Goal: Task Accomplishment & Management: Use online tool/utility

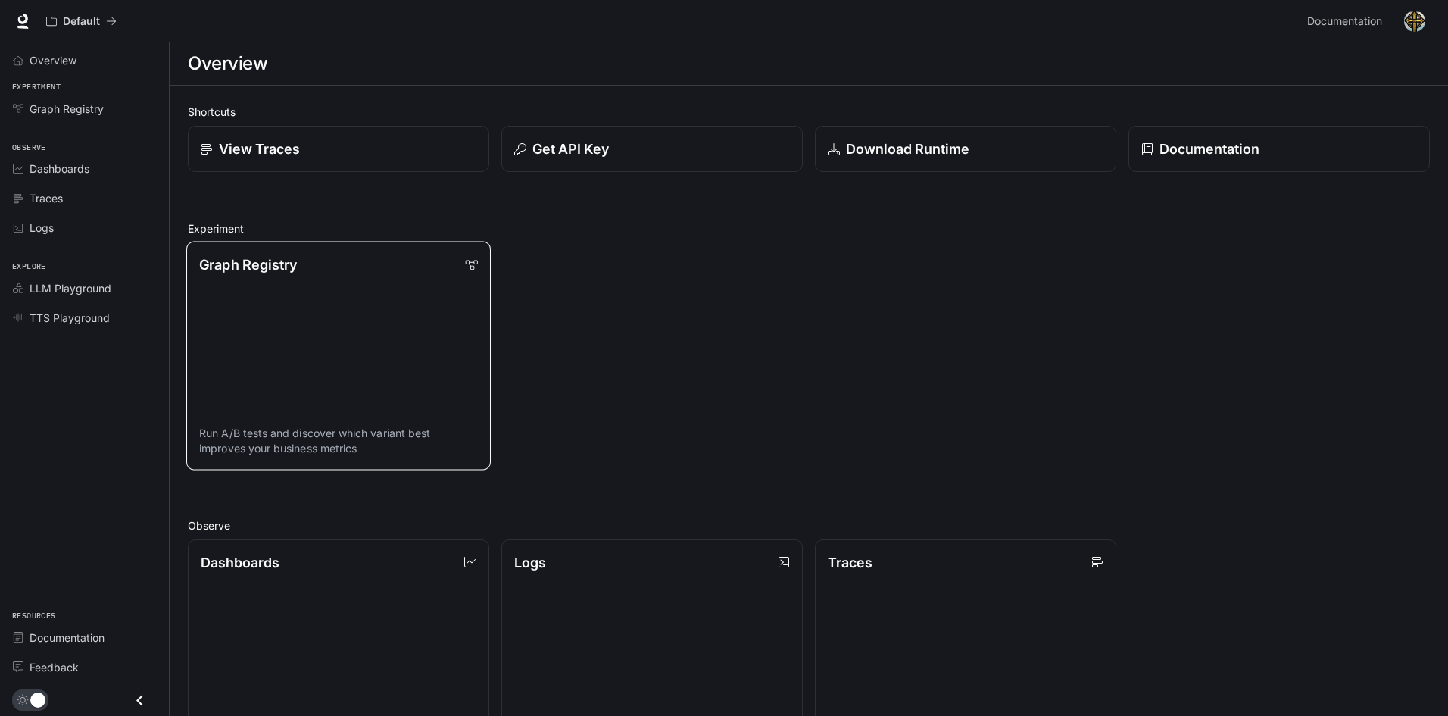
click at [410, 282] on link "Graph Registry Run A/B tests and discover which variant best improves your busi…" at bounding box center [338, 356] width 305 height 228
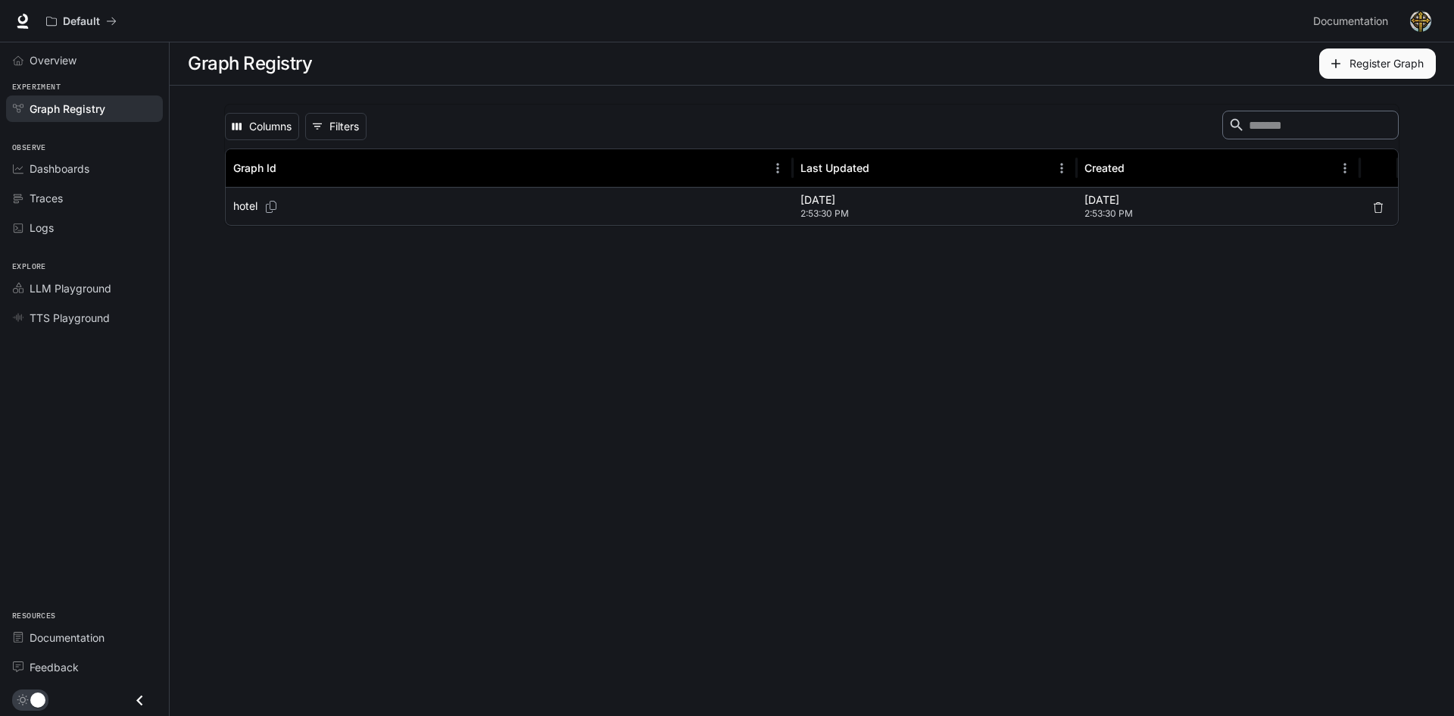
click at [245, 208] on p "hotel" at bounding box center [245, 205] width 24 height 15
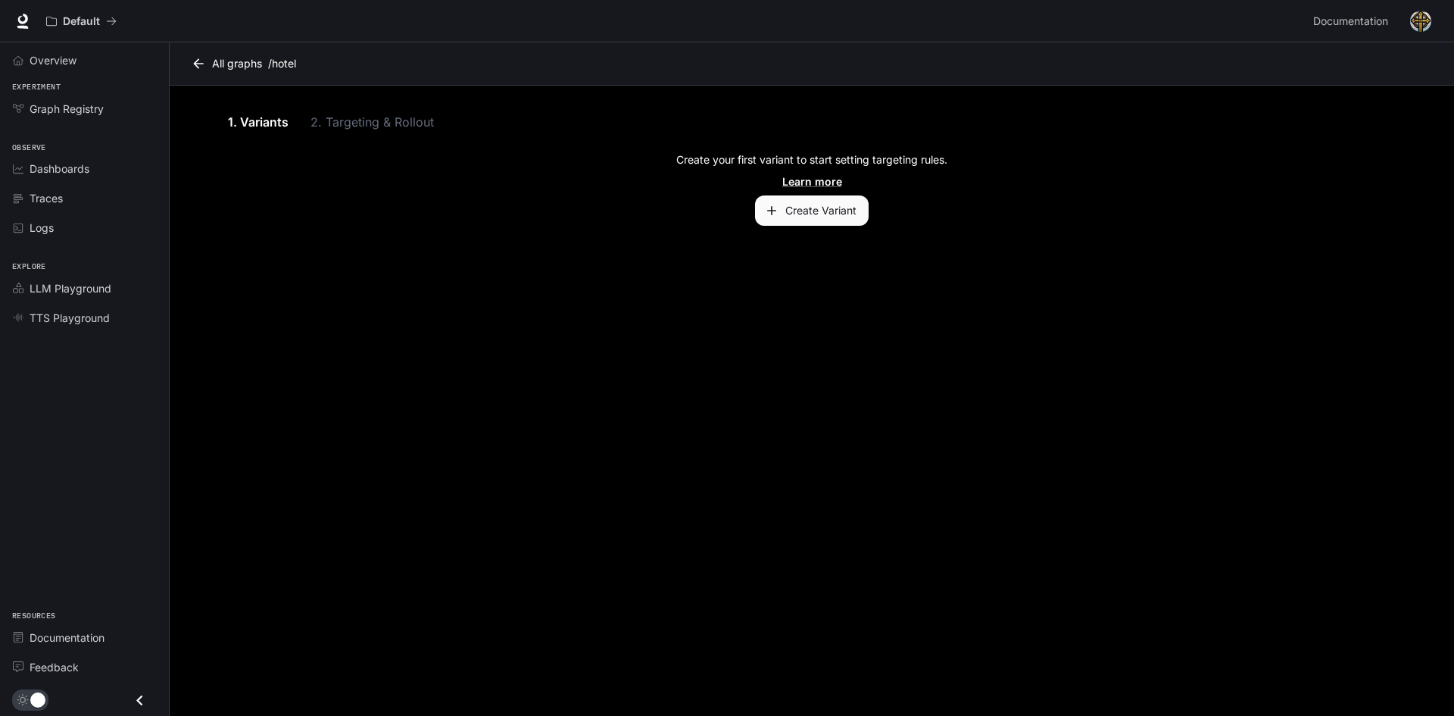
click at [361, 121] on div "1. Variants 2. Targeting & Rollout" at bounding box center [812, 122] width 1176 height 36
click at [236, 123] on link "1. Variants" at bounding box center [258, 122] width 68 height 36
click at [770, 199] on button "Create Variant" at bounding box center [812, 210] width 114 height 30
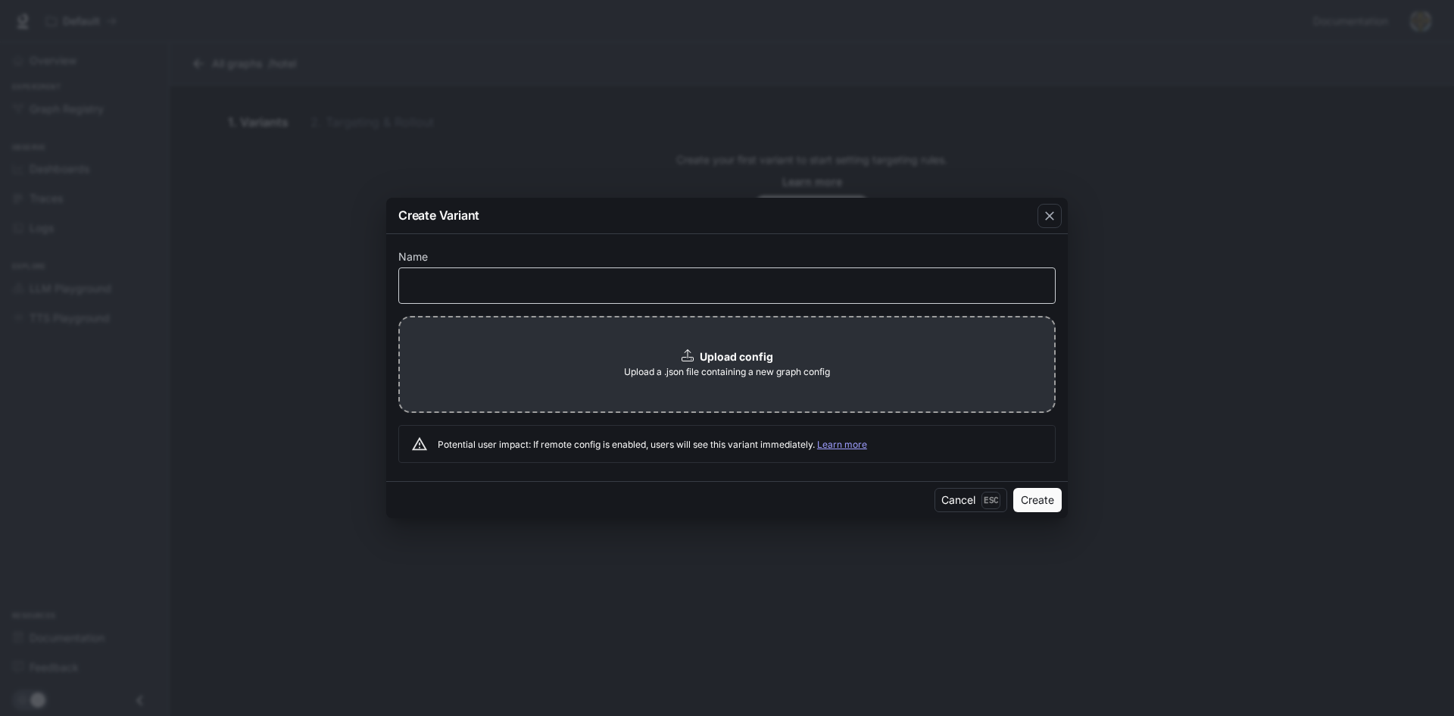
click at [648, 293] on div "​" at bounding box center [727, 285] width 658 height 36
click at [1044, 224] on div "button" at bounding box center [1050, 216] width 24 height 24
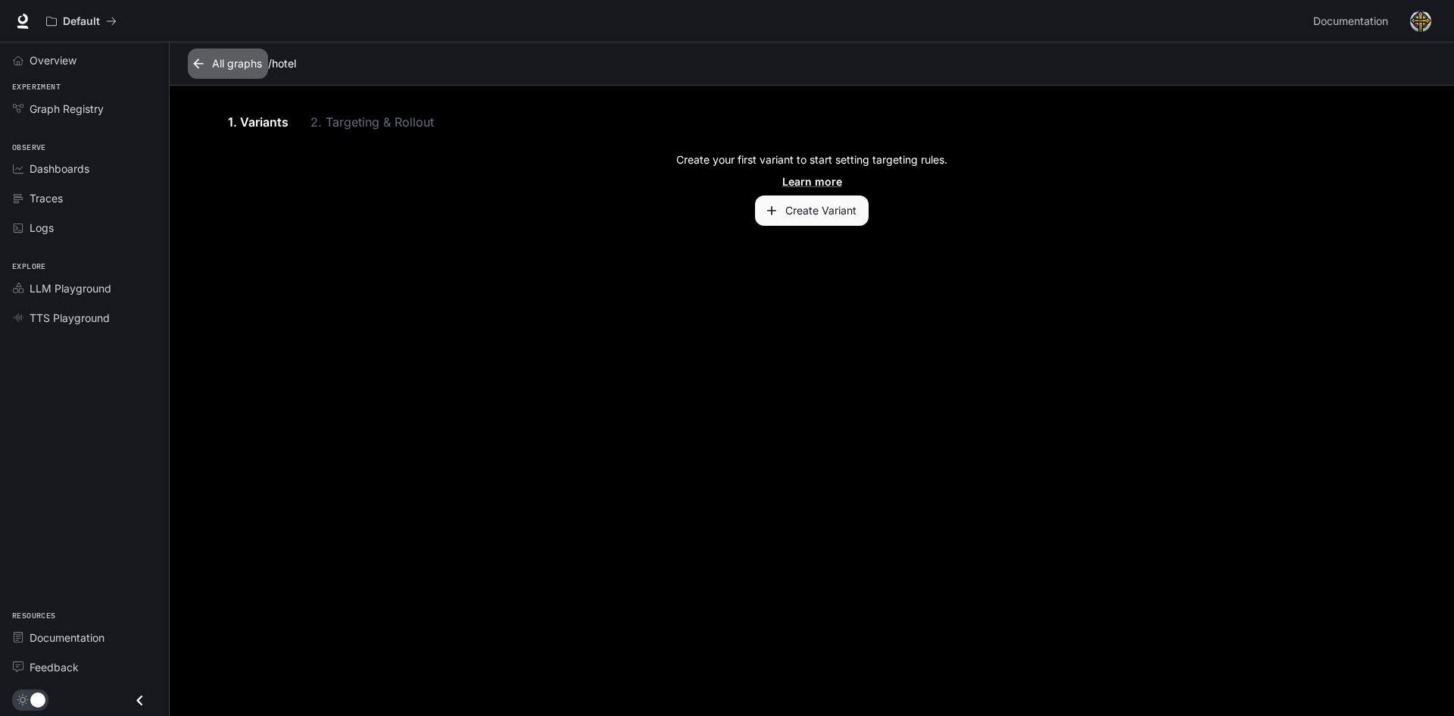
click at [221, 67] on link "All graphs" at bounding box center [228, 63] width 80 height 30
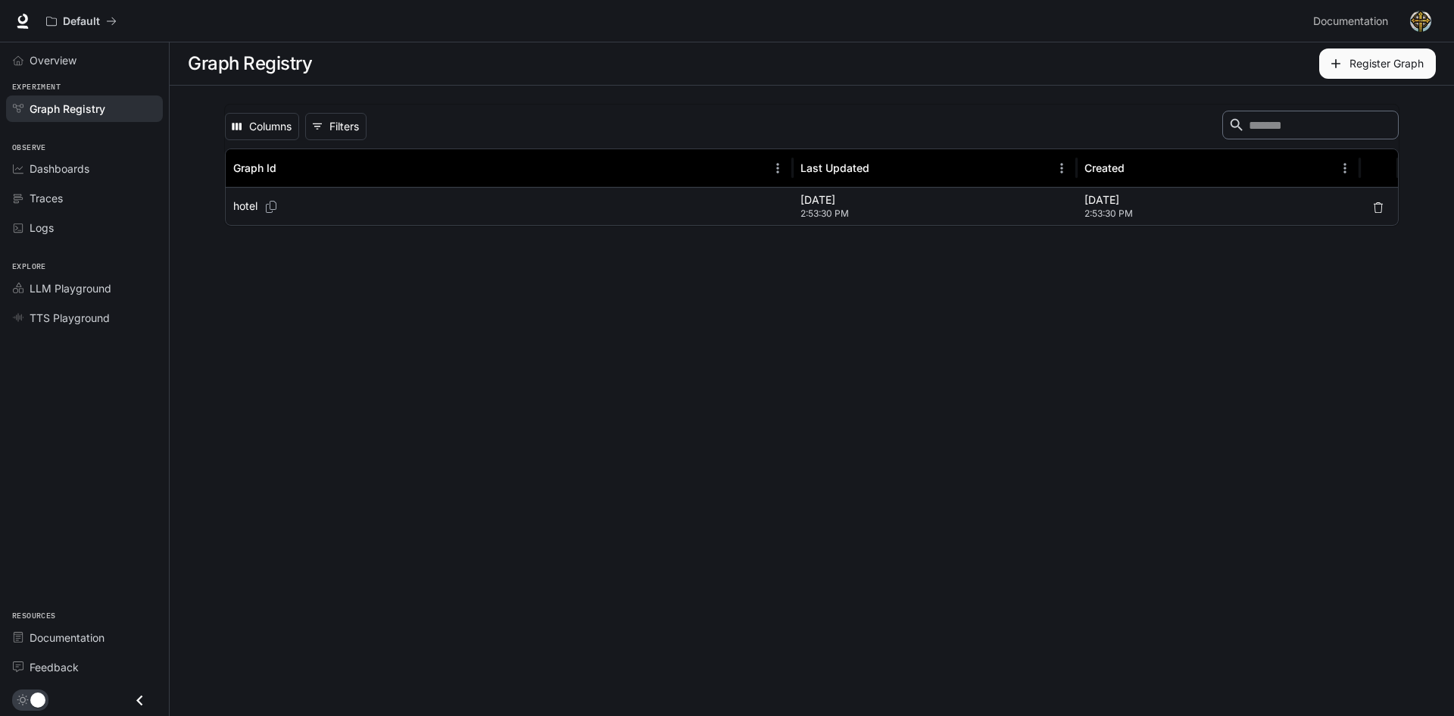
click at [345, 199] on div "hotel" at bounding box center [509, 206] width 552 height 37
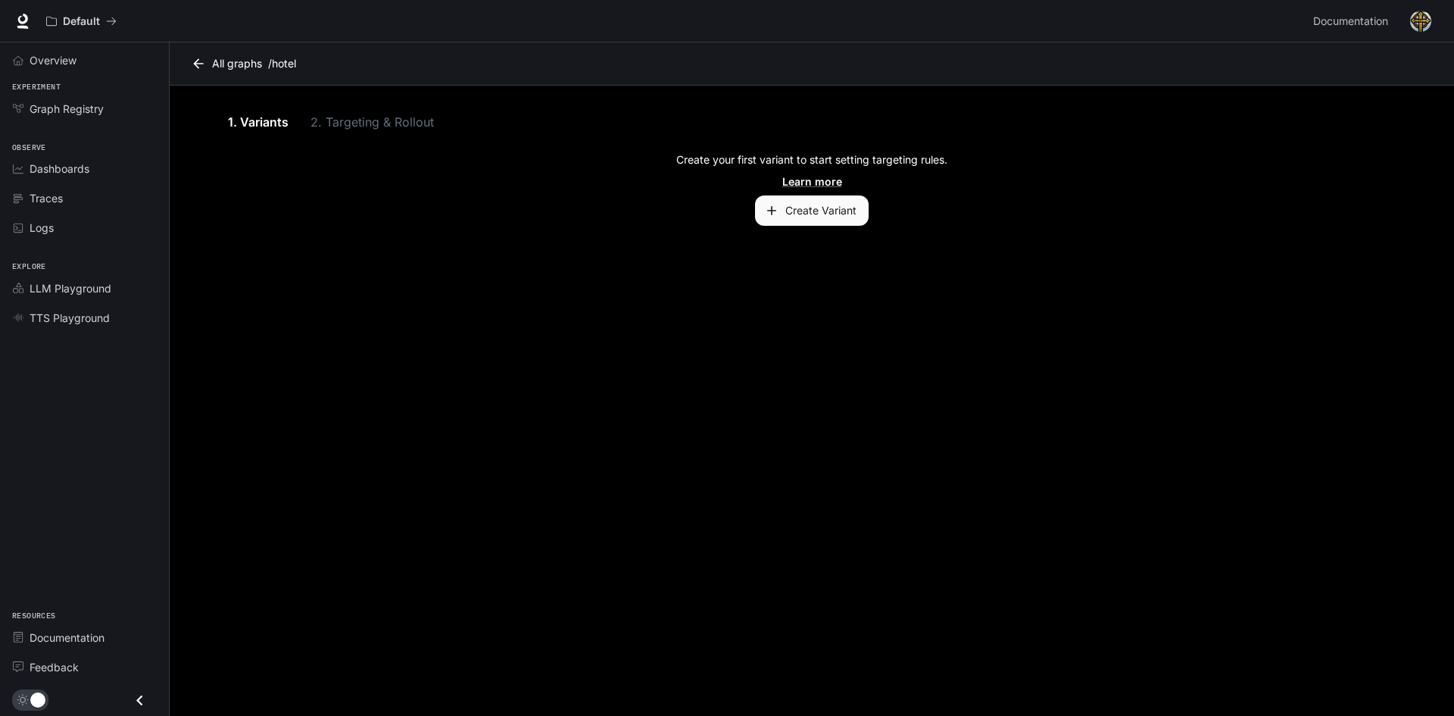
click at [868, 214] on div "Create your first variant to start setting targeting rules. Learn more Create V…" at bounding box center [812, 188] width 1176 height 73
click at [837, 208] on button "Create Variant" at bounding box center [812, 210] width 114 height 30
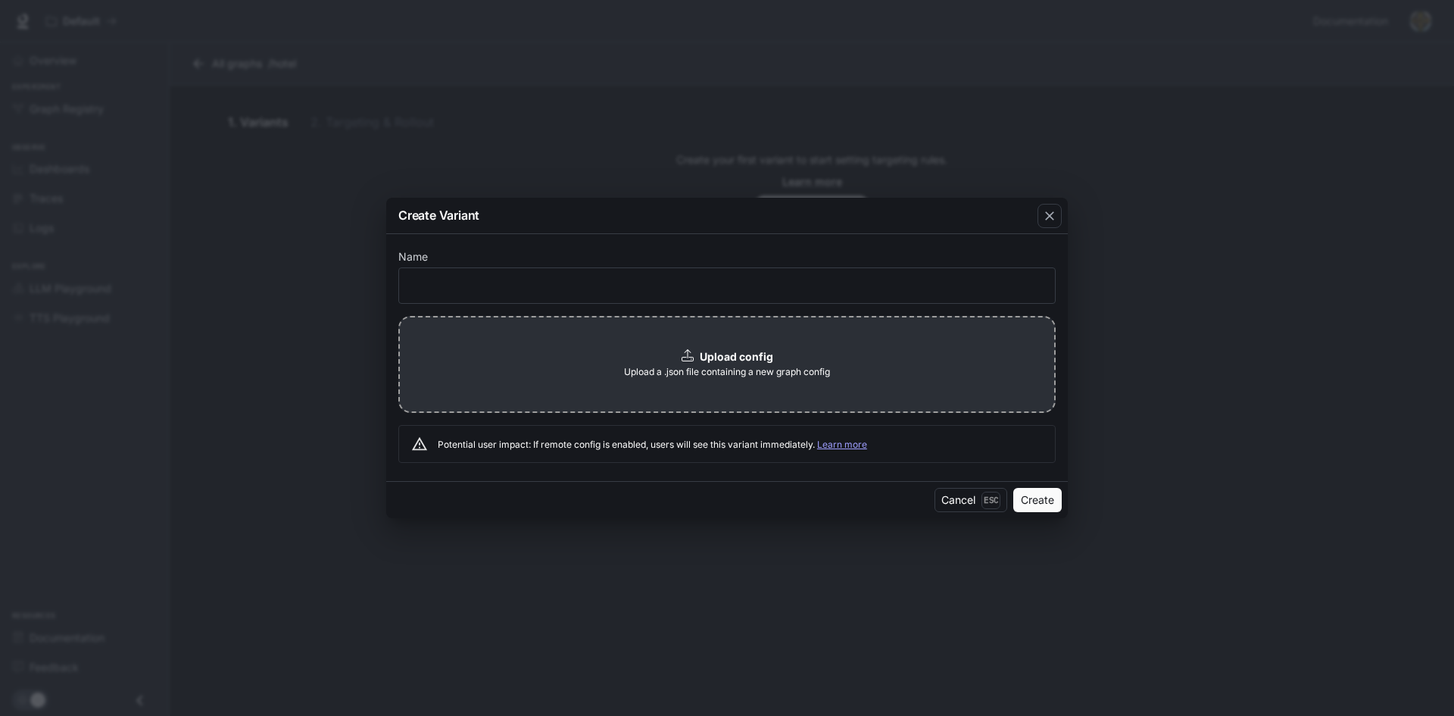
click at [590, 354] on div "Upload config Upload a .json file containing a new graph config" at bounding box center [727, 364] width 658 height 97
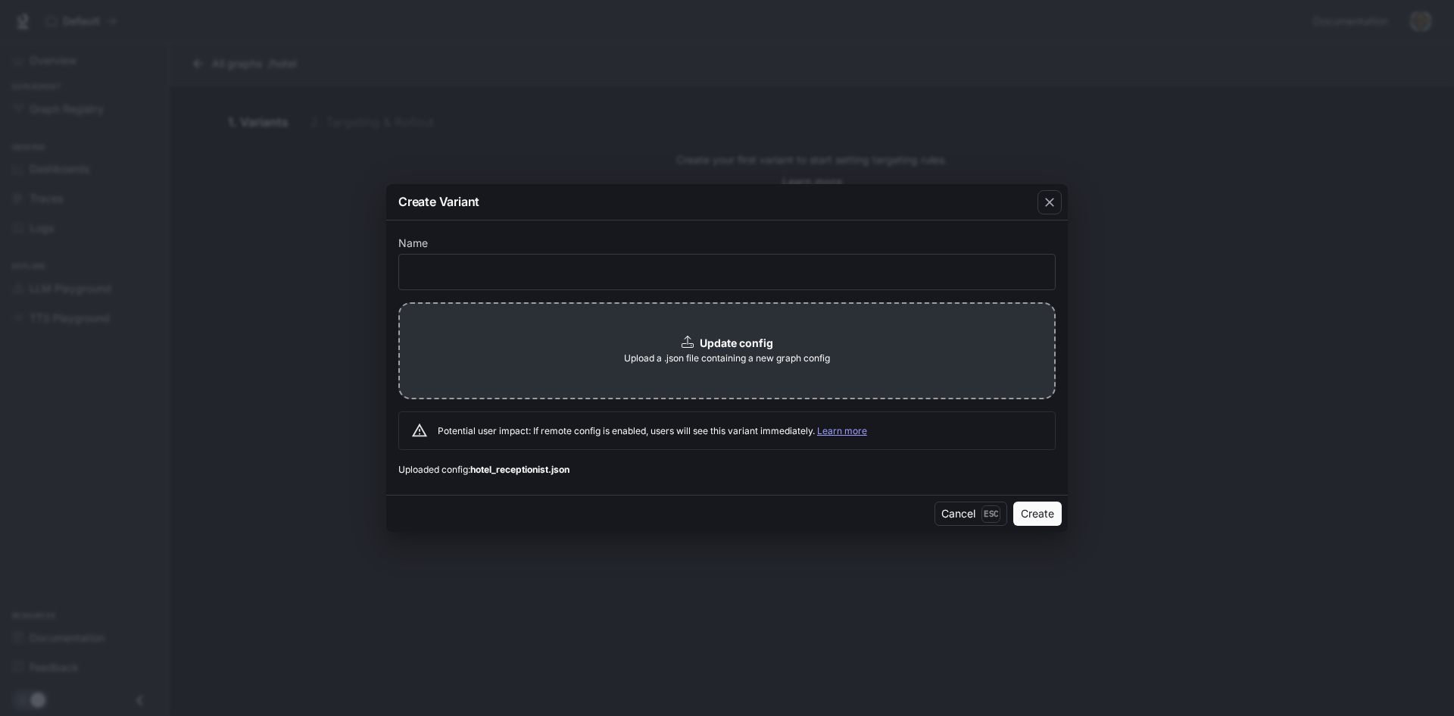
click at [1041, 510] on button "Create" at bounding box center [1038, 513] width 48 height 24
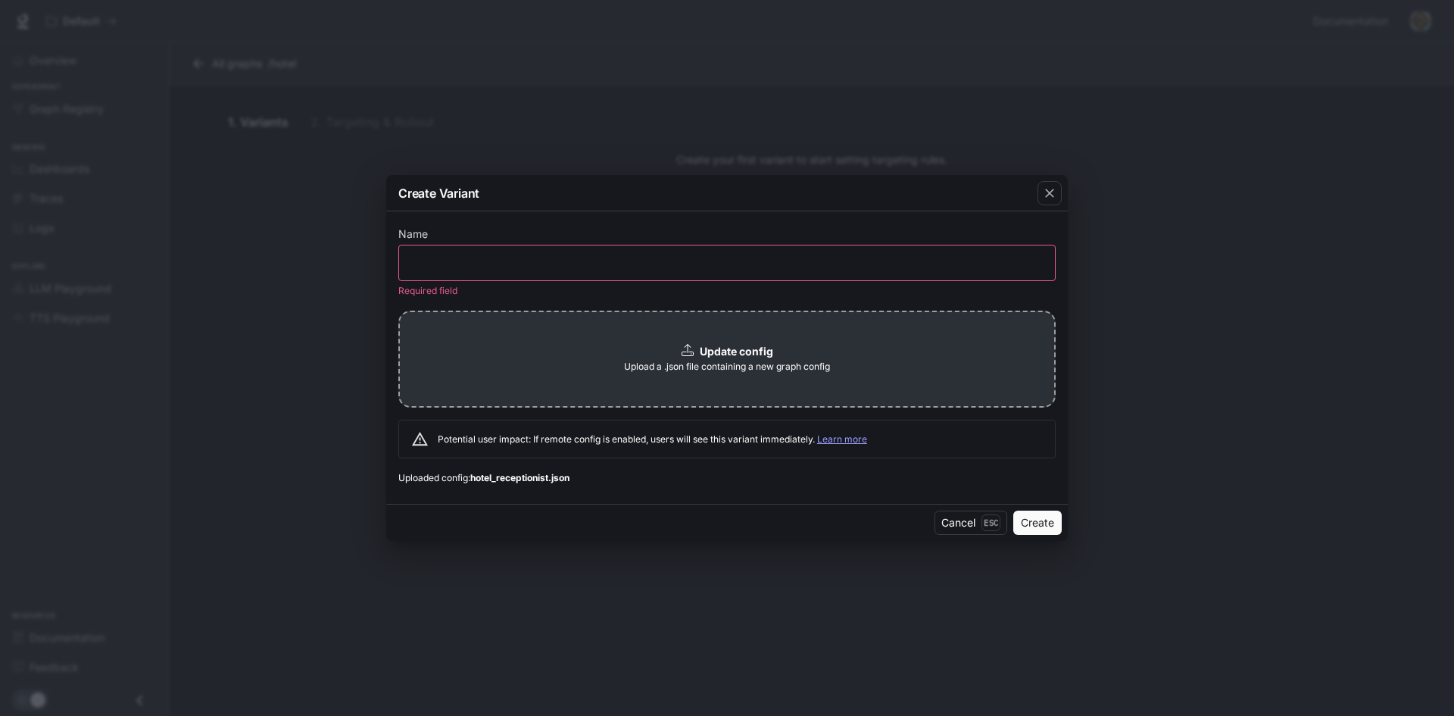
click at [470, 280] on div "​" at bounding box center [727, 263] width 658 height 36
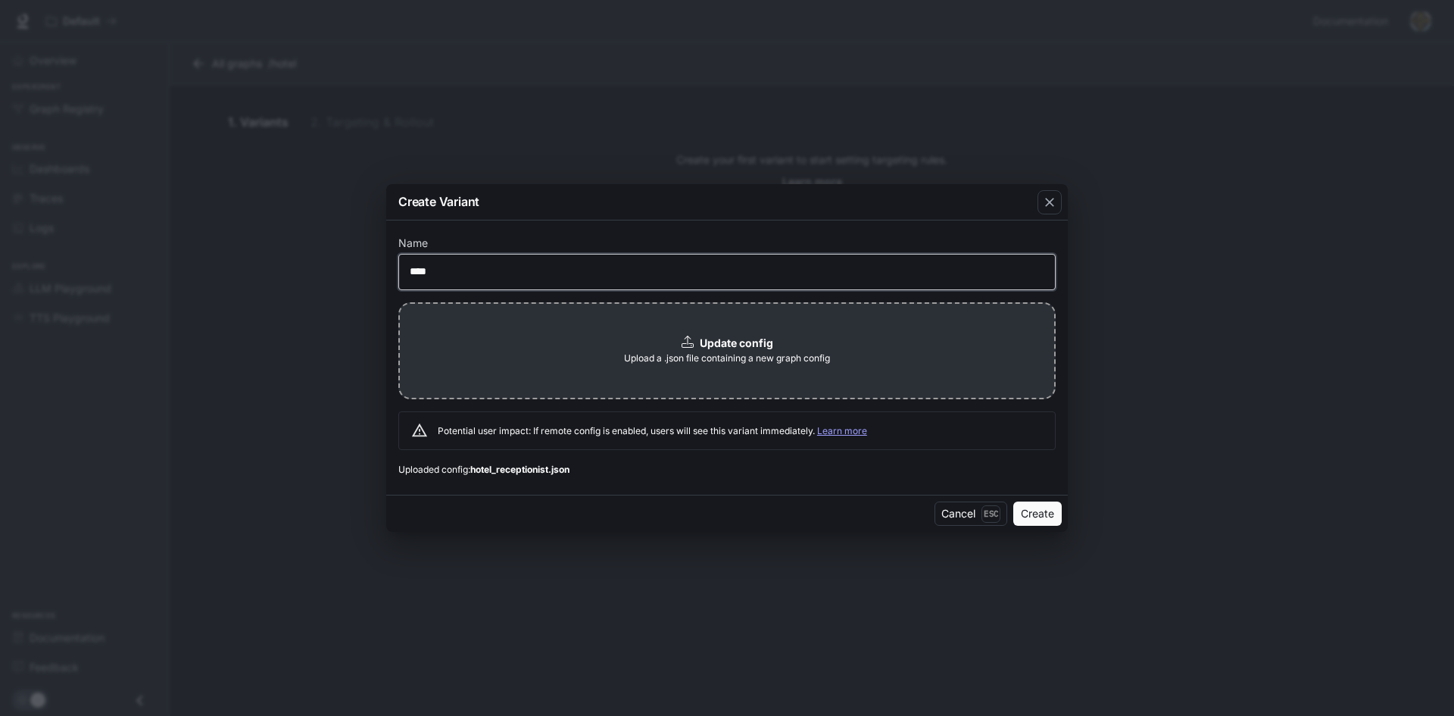
type input "****"
click at [1014, 501] on button "Create" at bounding box center [1038, 513] width 48 height 24
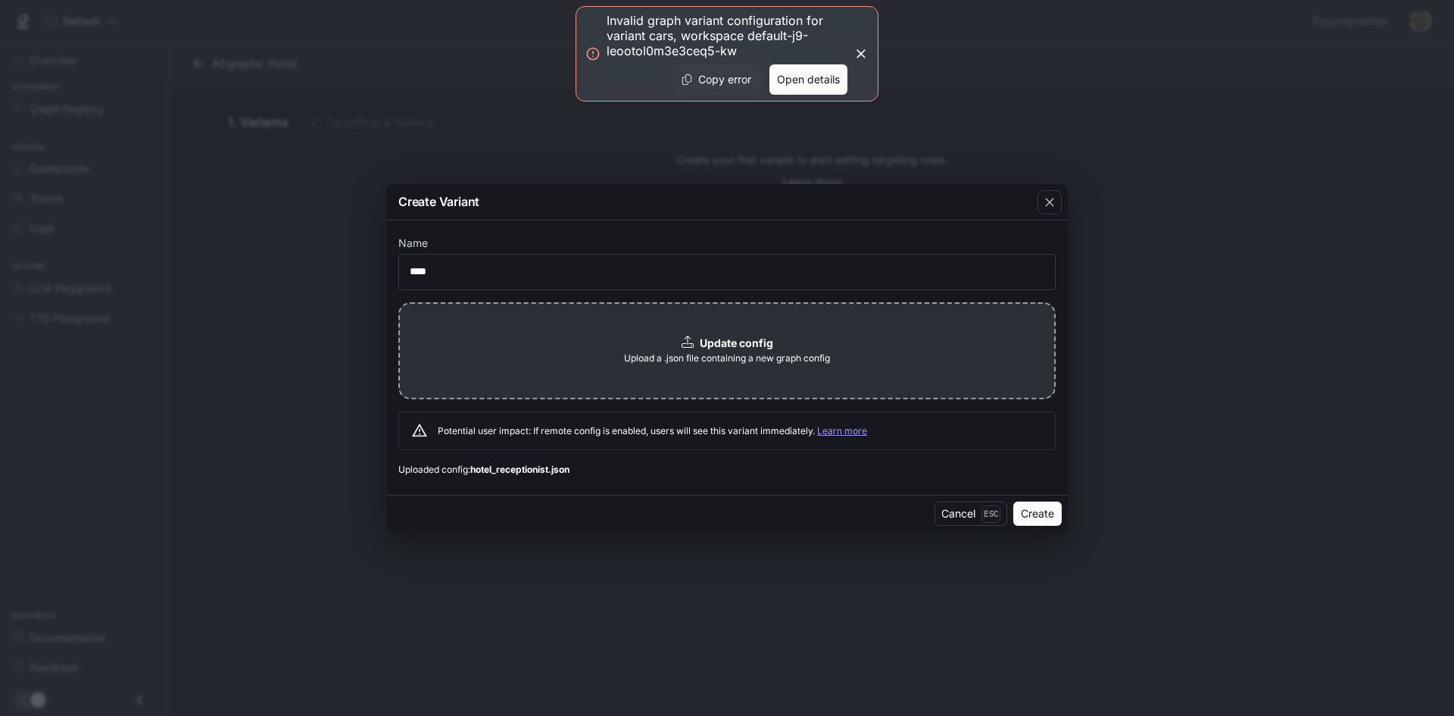
click at [826, 67] on button "Open details" at bounding box center [809, 79] width 78 height 30
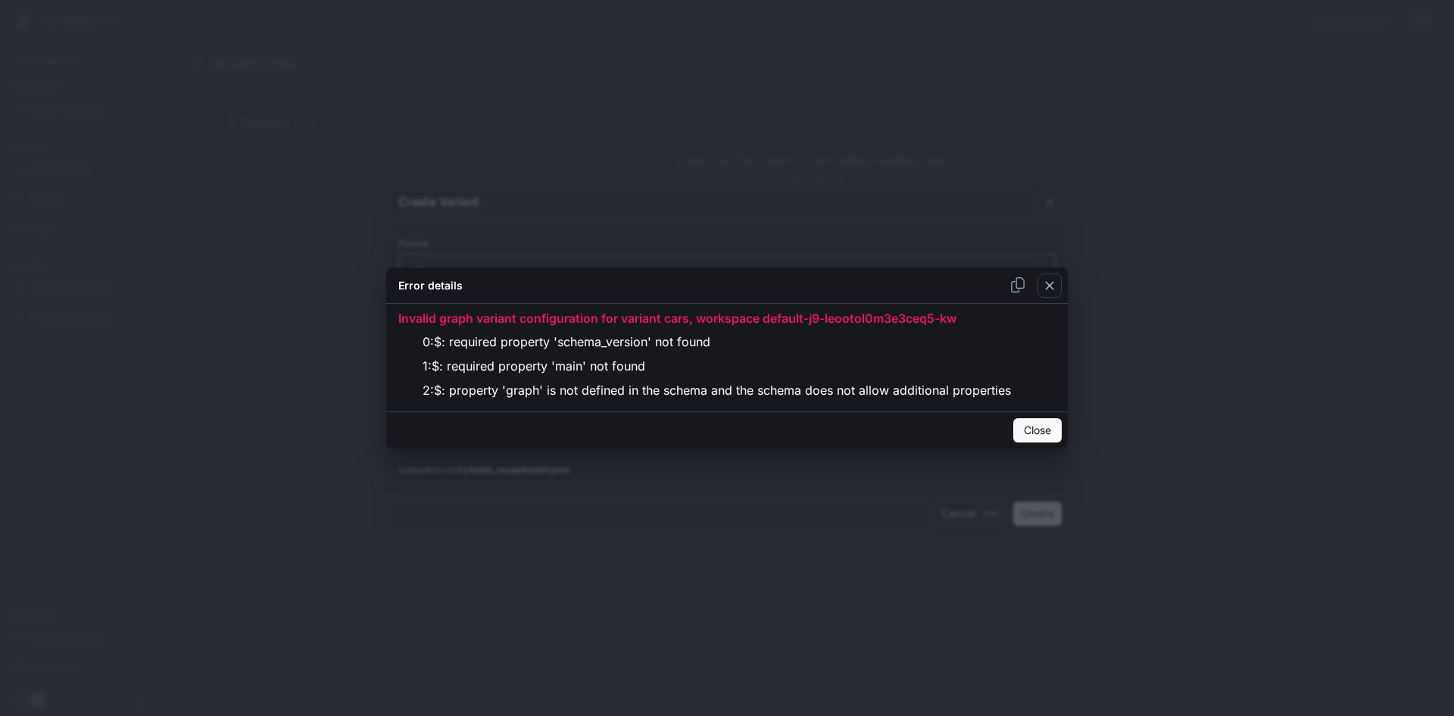
click at [1054, 276] on div "button" at bounding box center [1050, 285] width 24 height 24
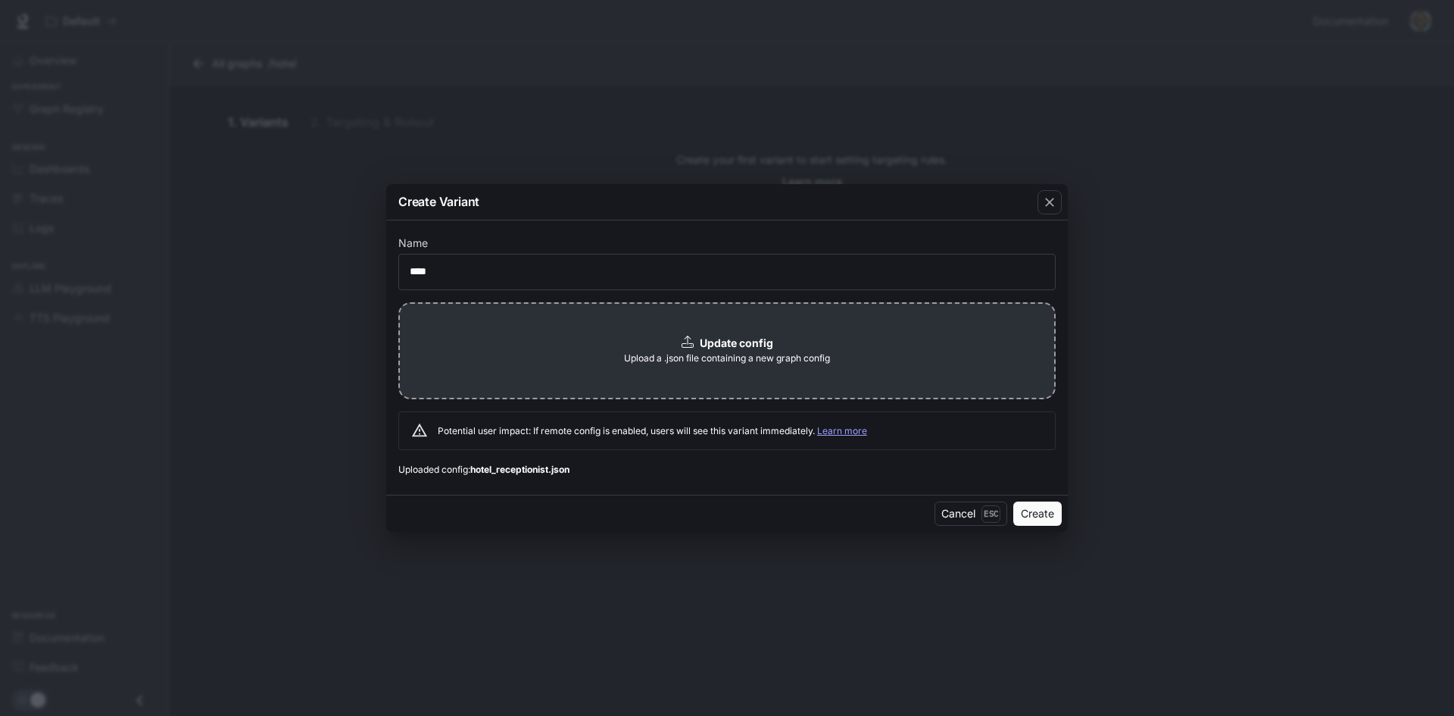
click at [677, 352] on span "Upload a .json file containing a new graph config" at bounding box center [727, 358] width 206 height 15
click at [635, 364] on span "Upload a .json file containing a new graph config" at bounding box center [727, 358] width 206 height 15
click at [770, 342] on b "Update config" at bounding box center [736, 342] width 73 height 13
click at [1047, 513] on button "Create" at bounding box center [1038, 513] width 48 height 24
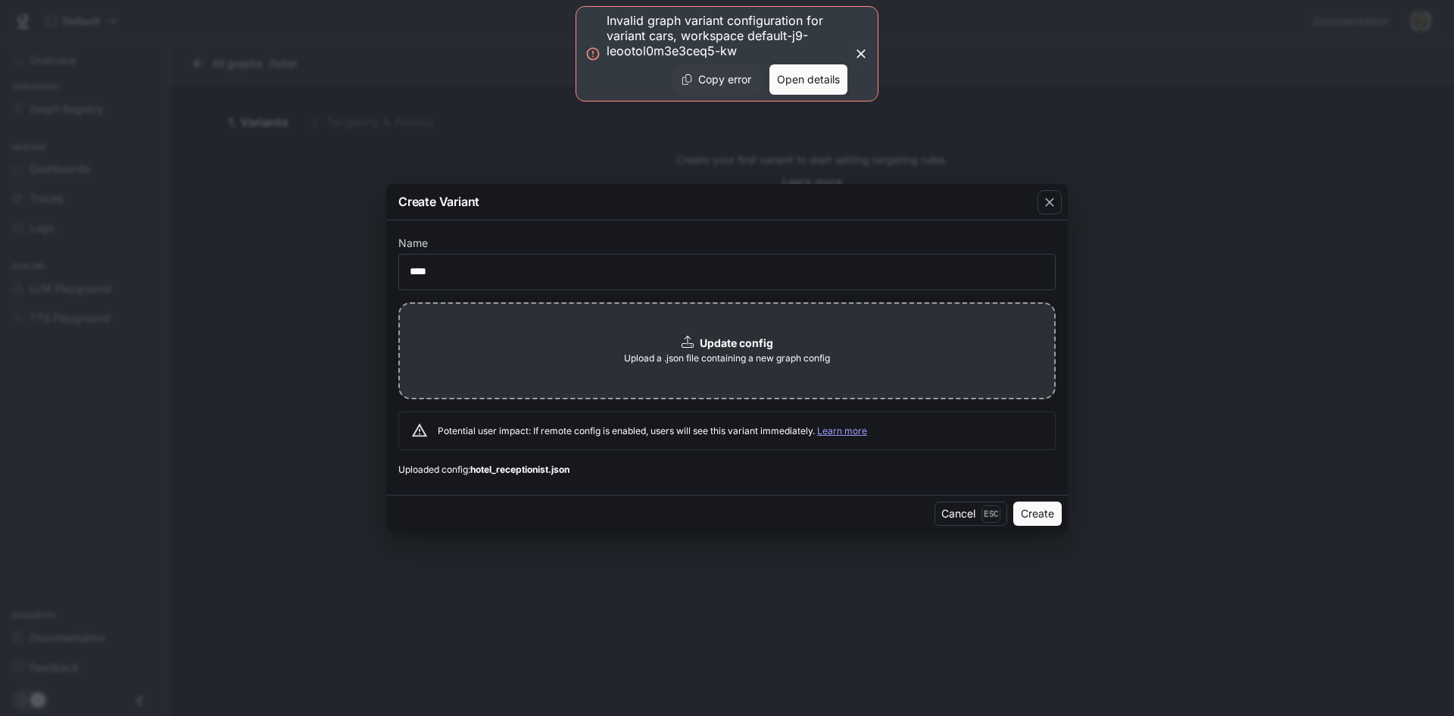
click at [717, 83] on button "Copy error" at bounding box center [718, 79] width 91 height 30
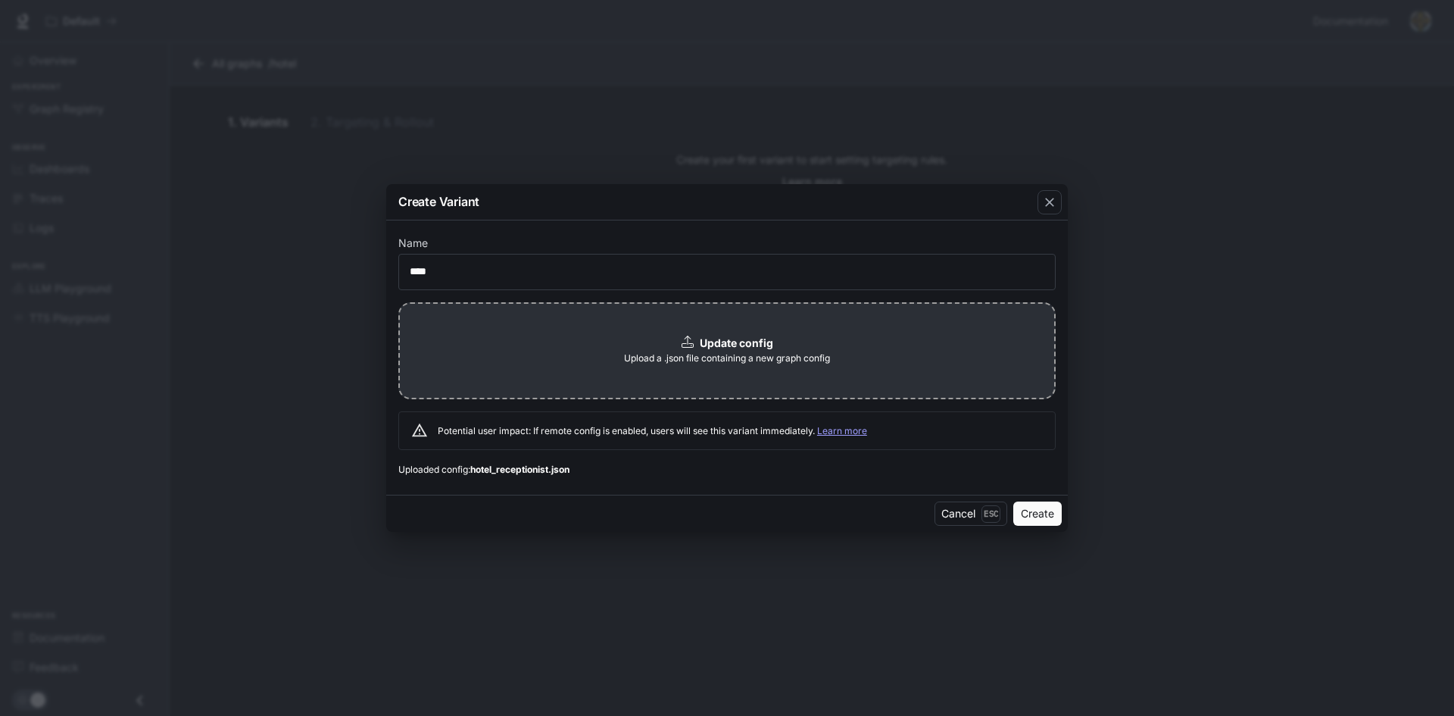
click at [767, 348] on b "Update config" at bounding box center [736, 342] width 73 height 13
click at [1041, 511] on button "Create" at bounding box center [1038, 513] width 48 height 24
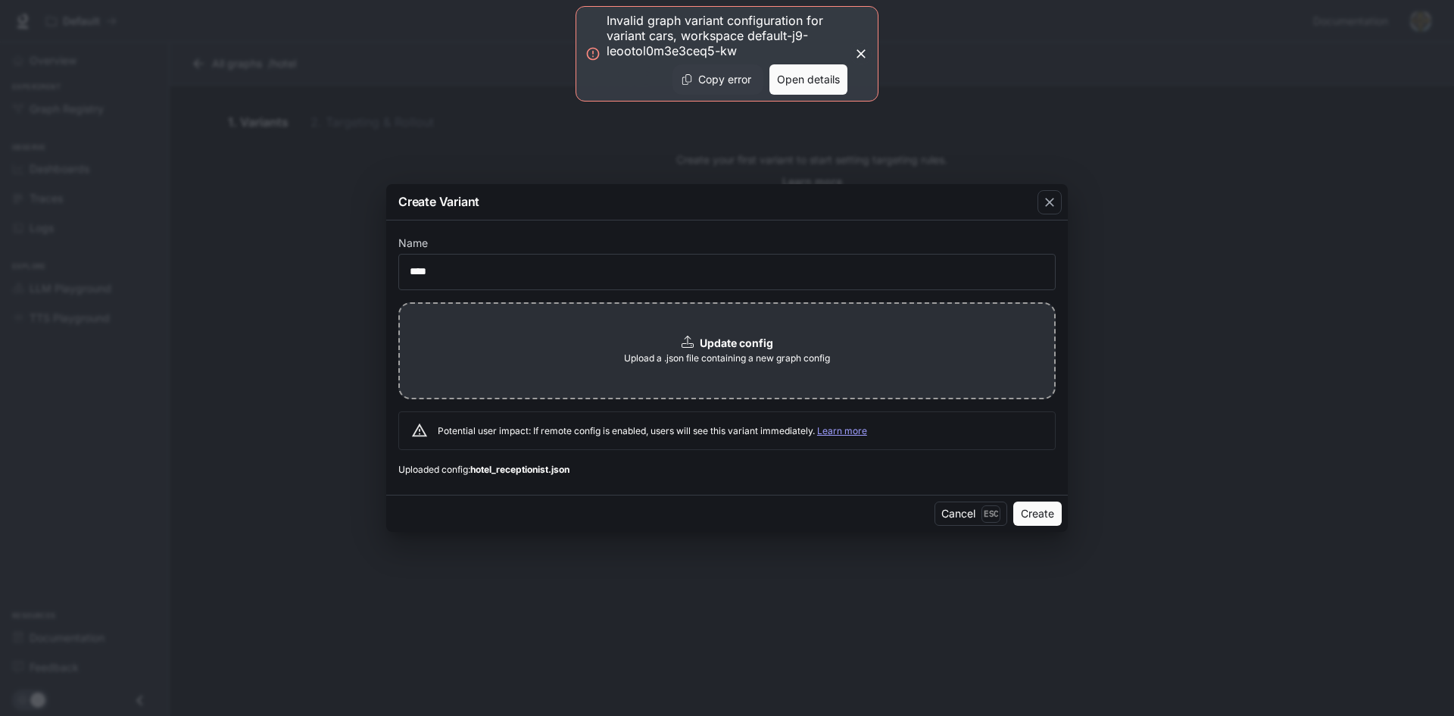
click at [716, 80] on button "Copy error" at bounding box center [718, 79] width 91 height 30
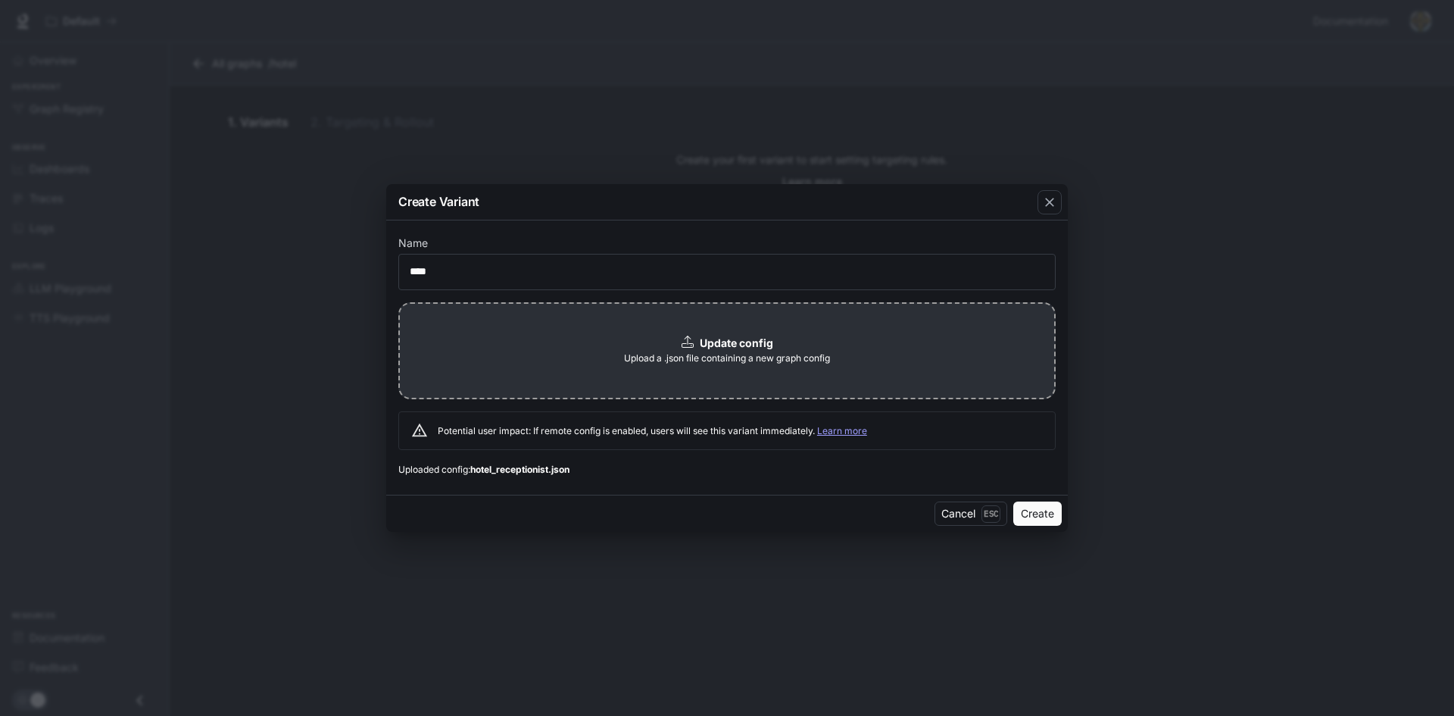
click at [575, 346] on div "Update config Upload a .json file containing a new graph config" at bounding box center [727, 350] width 658 height 97
click at [1042, 521] on button "Create" at bounding box center [1038, 513] width 48 height 24
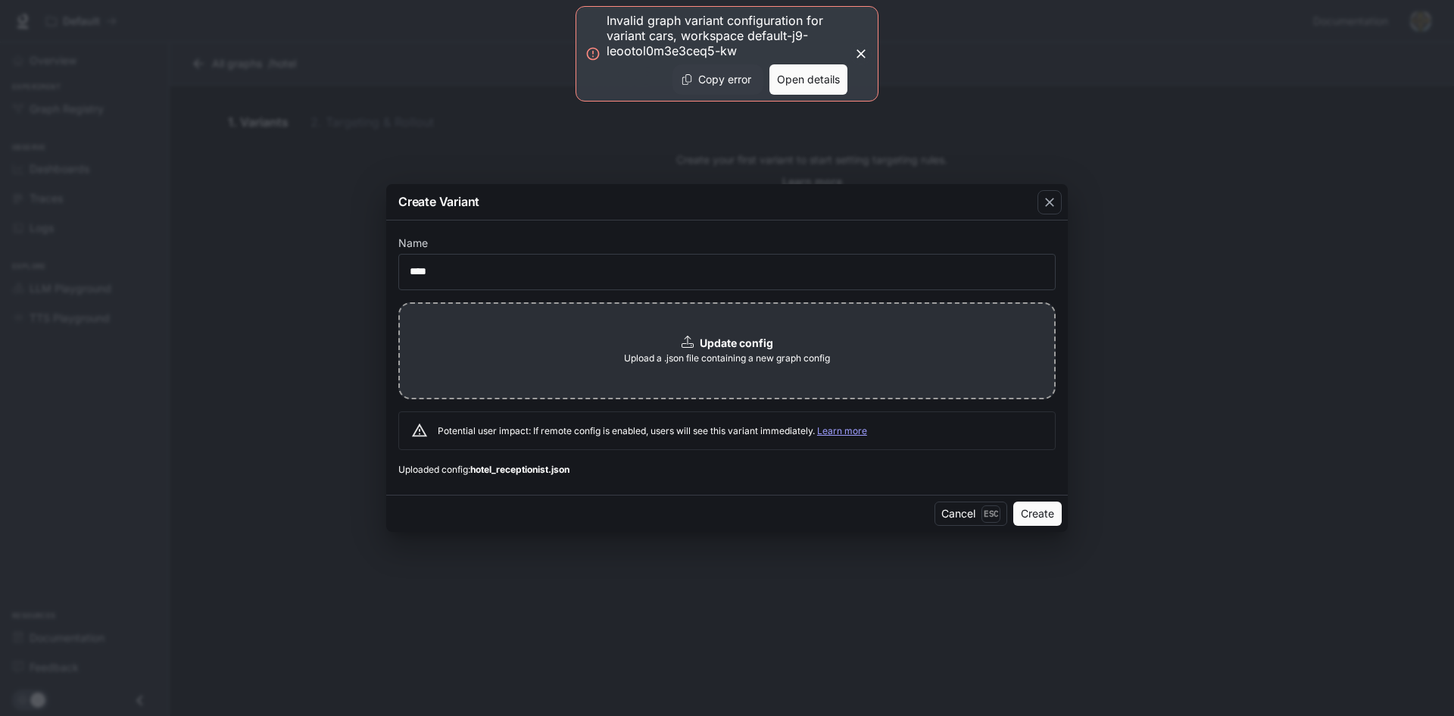
click at [784, 85] on button "Open details" at bounding box center [809, 79] width 78 height 30
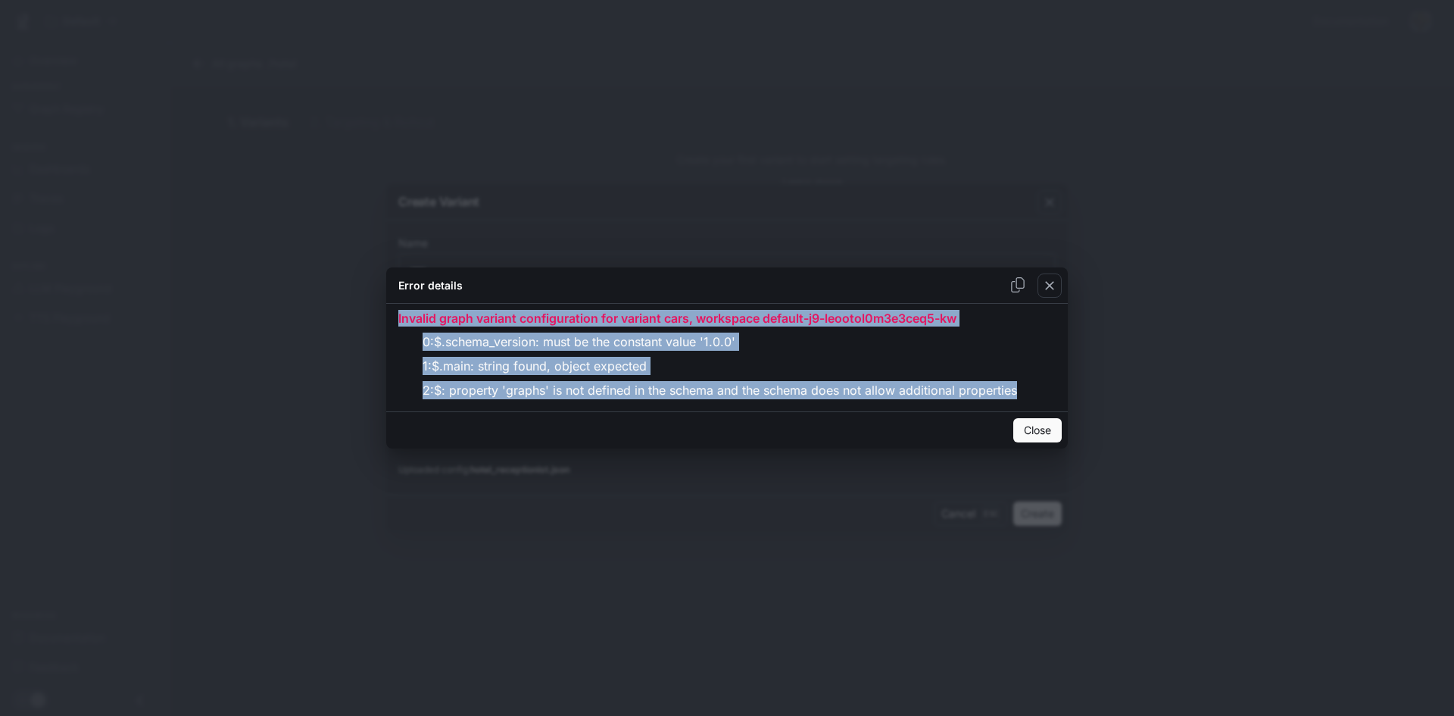
drag, startPoint x: 494, startPoint y: 332, endPoint x: 1066, endPoint y: 401, distance: 576.2
click at [1066, 401] on div "Invalid graph variant configuration for variant cars, workspace default-j9-leoo…" at bounding box center [727, 358] width 682 height 108
copy div "Invalid graph variant configuration for variant cars, workspace default-j9-leoo…"
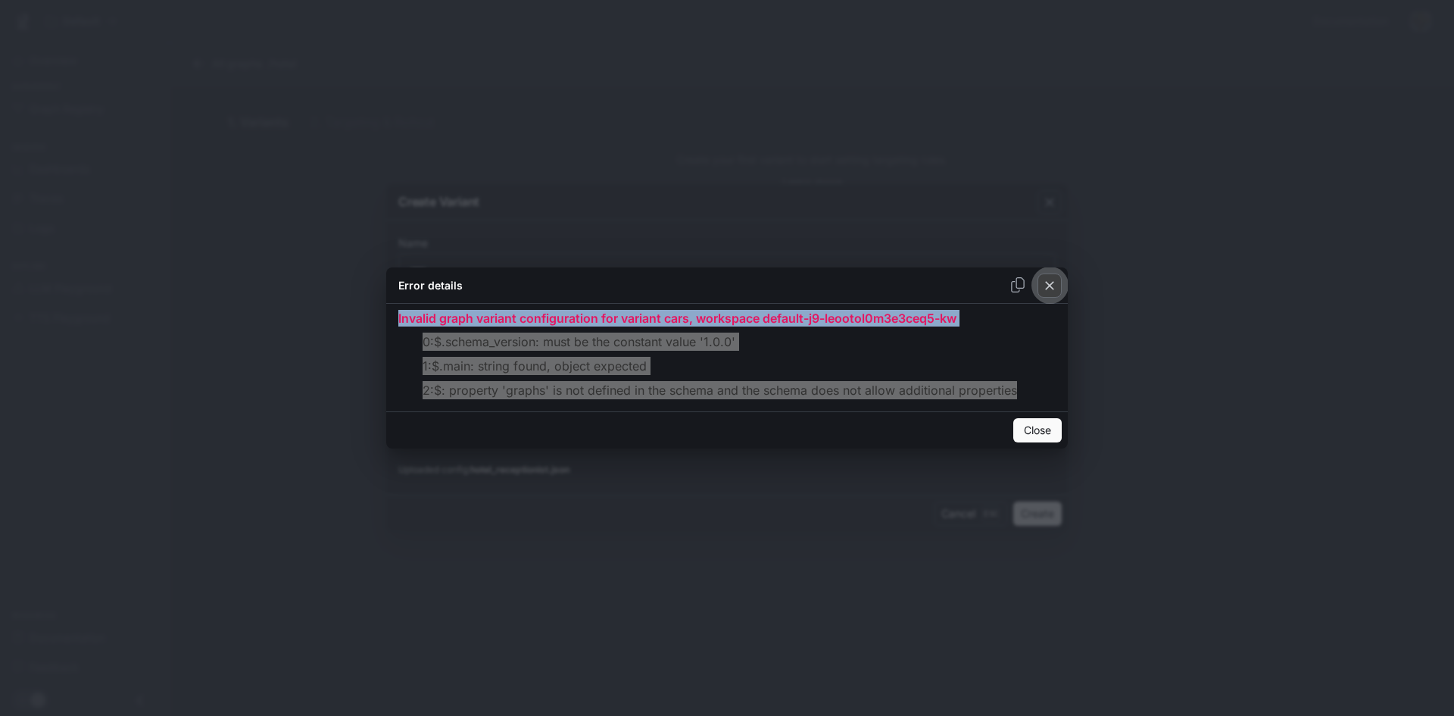
click at [1058, 289] on div "button" at bounding box center [1050, 285] width 24 height 24
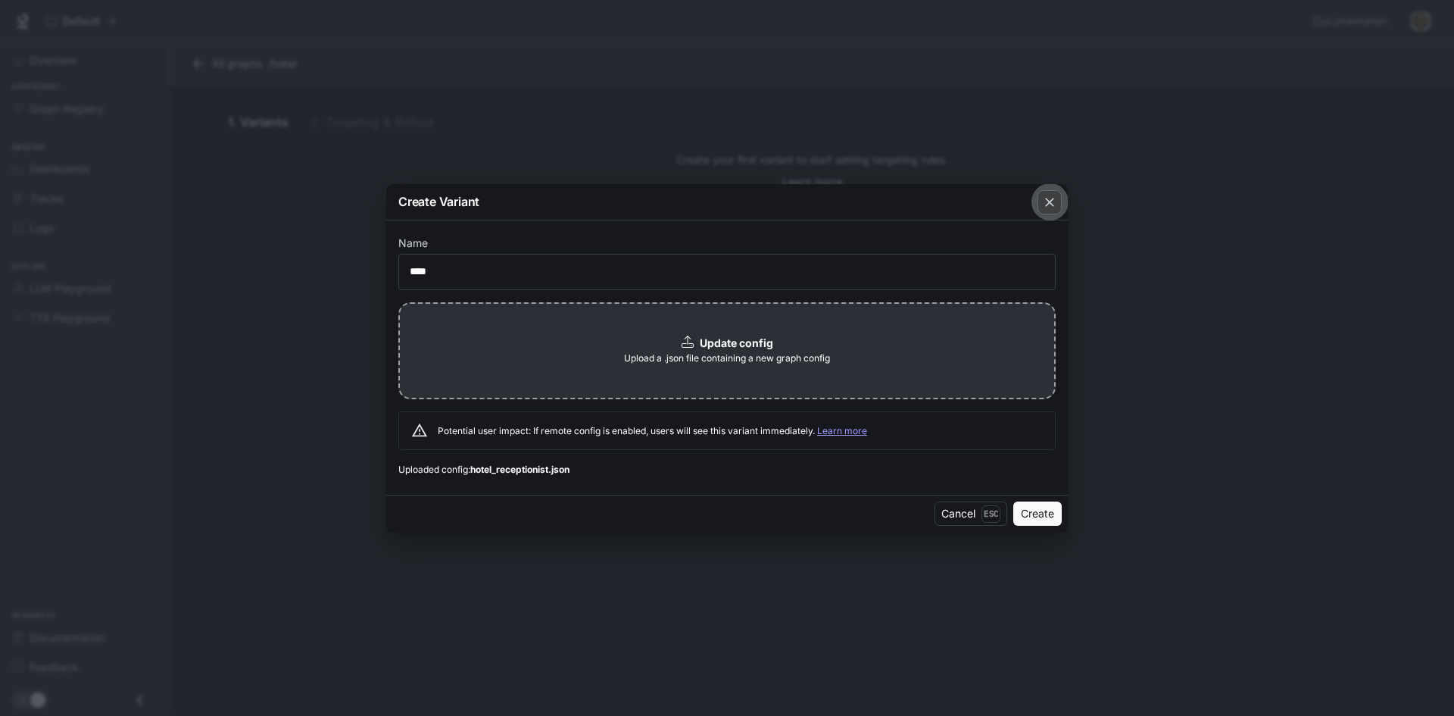
click at [1040, 213] on div "button" at bounding box center [1050, 202] width 24 height 24
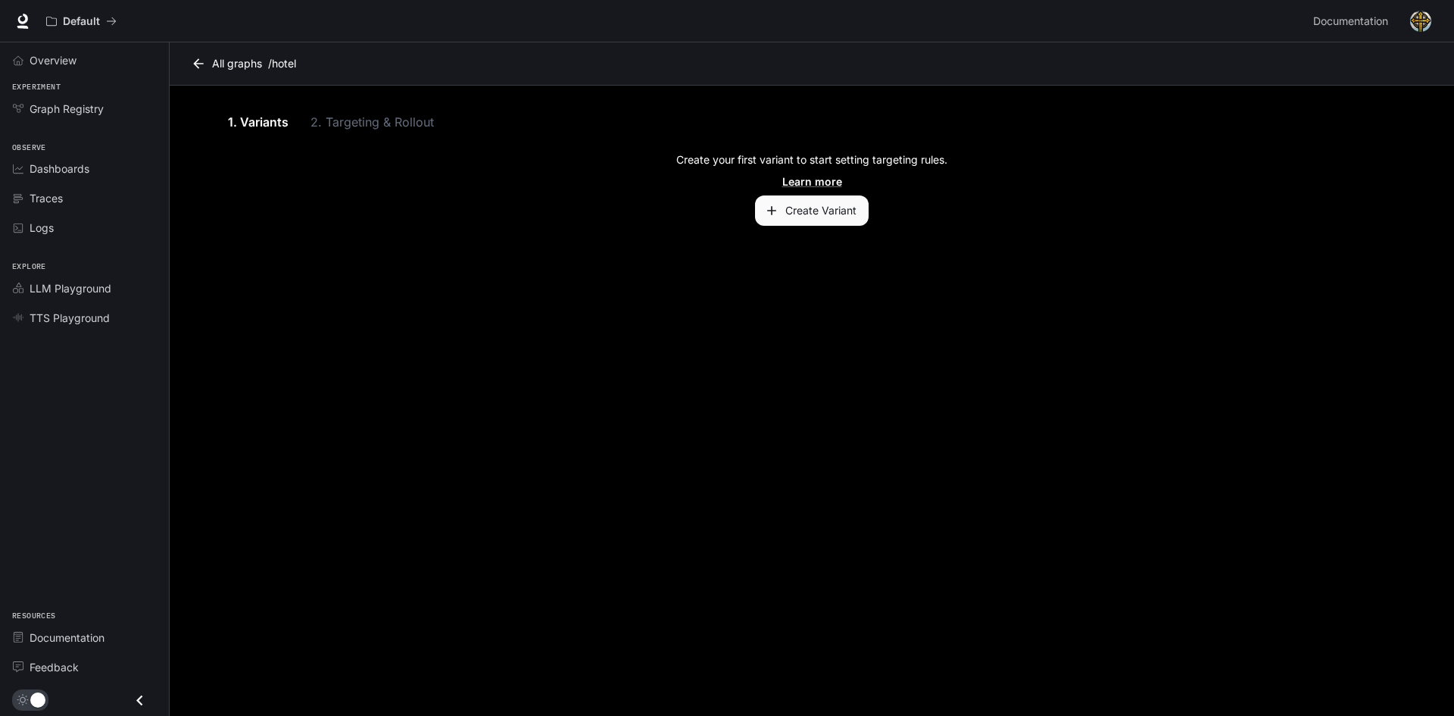
click at [856, 214] on button "Create Variant" at bounding box center [812, 210] width 114 height 30
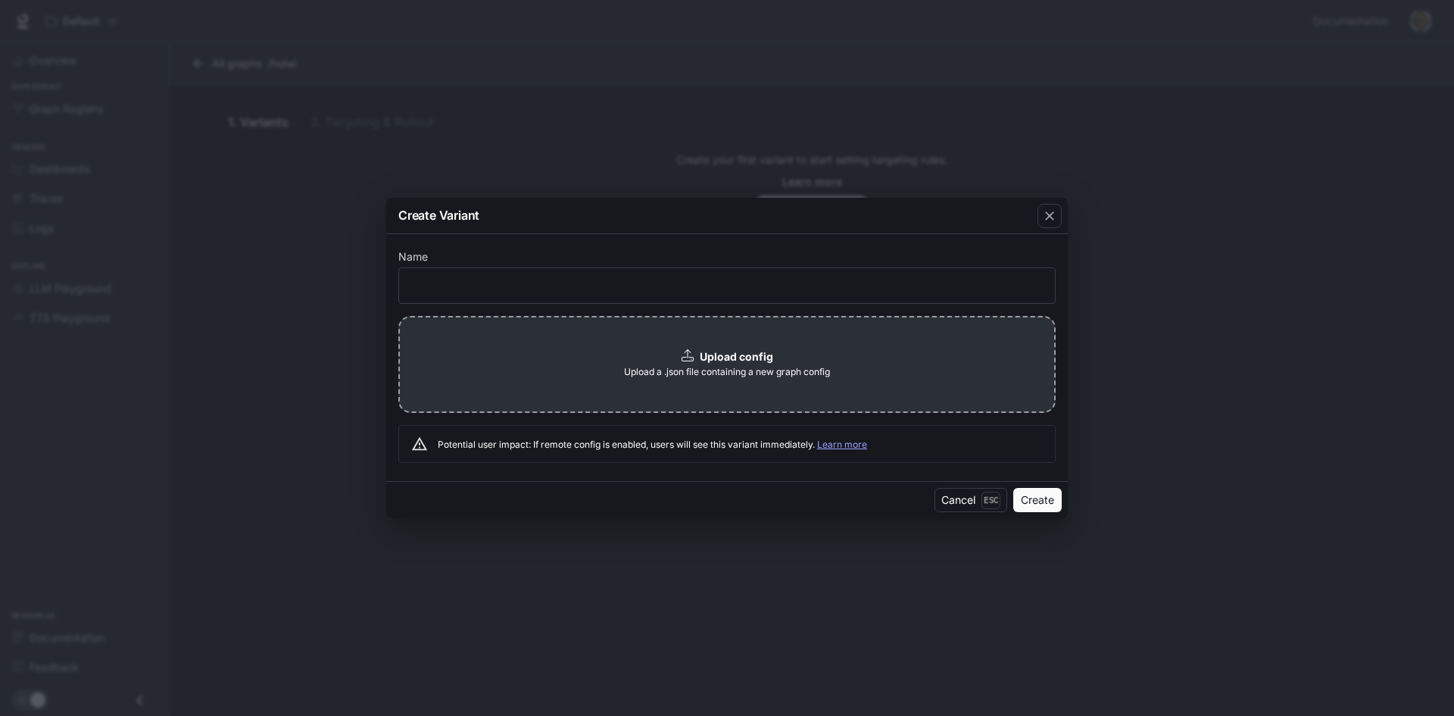
click at [671, 336] on div "Upload config Upload a .json file containing a new graph config" at bounding box center [727, 364] width 658 height 97
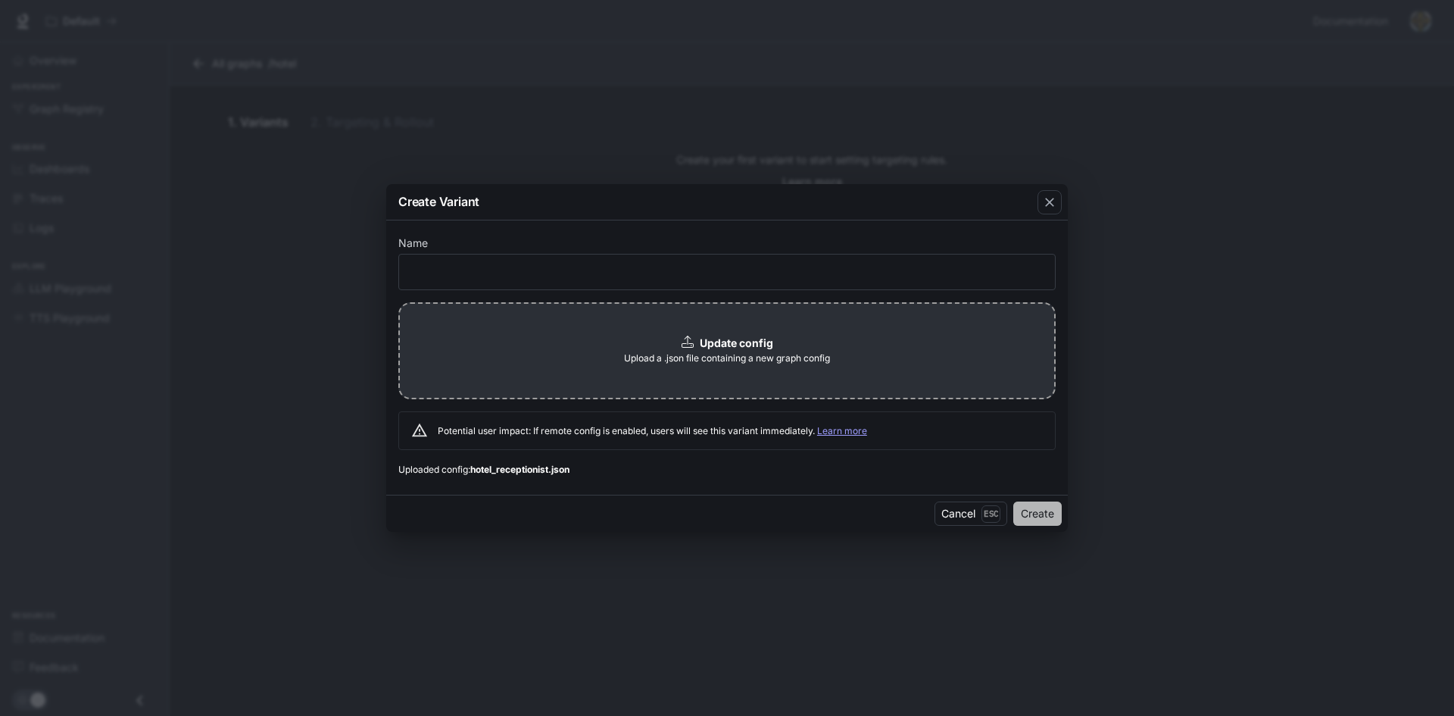
click at [1056, 514] on button "Create" at bounding box center [1038, 513] width 48 height 24
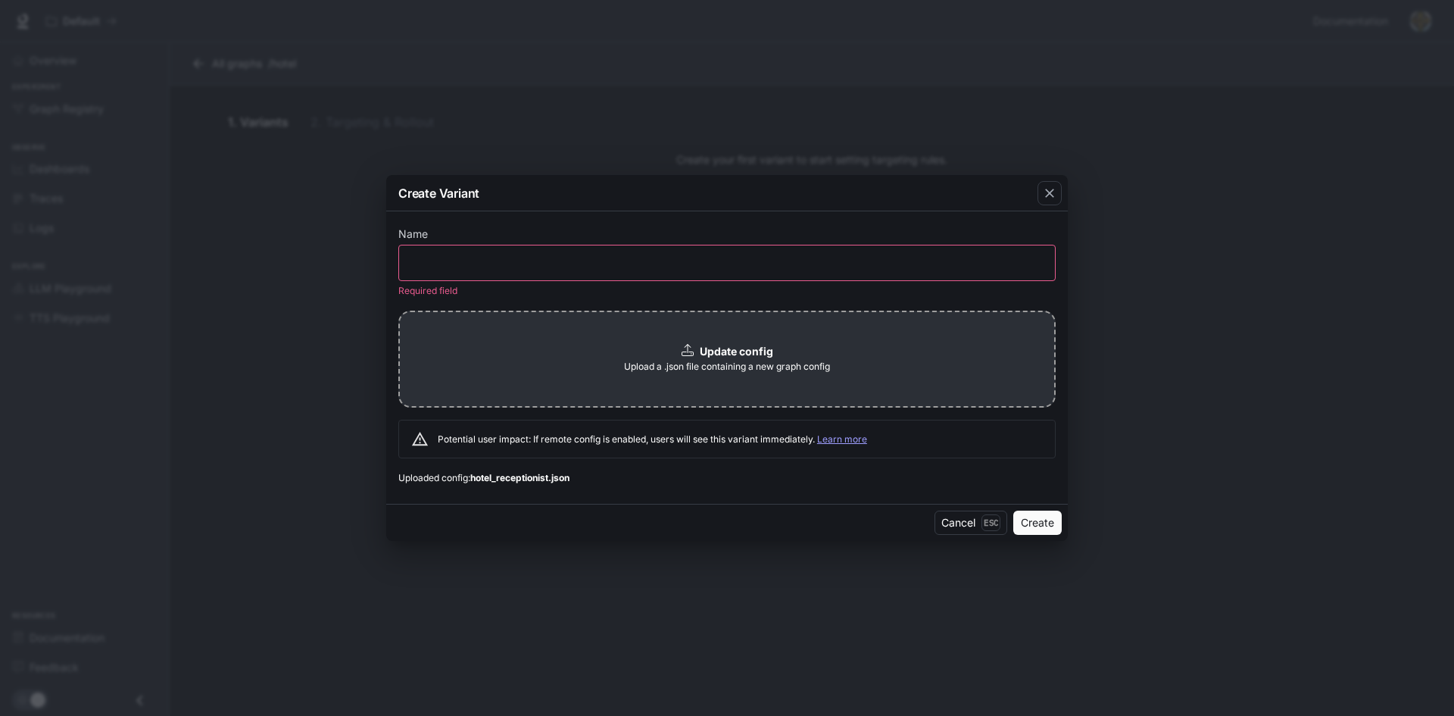
click at [726, 273] on div "​" at bounding box center [727, 263] width 658 height 36
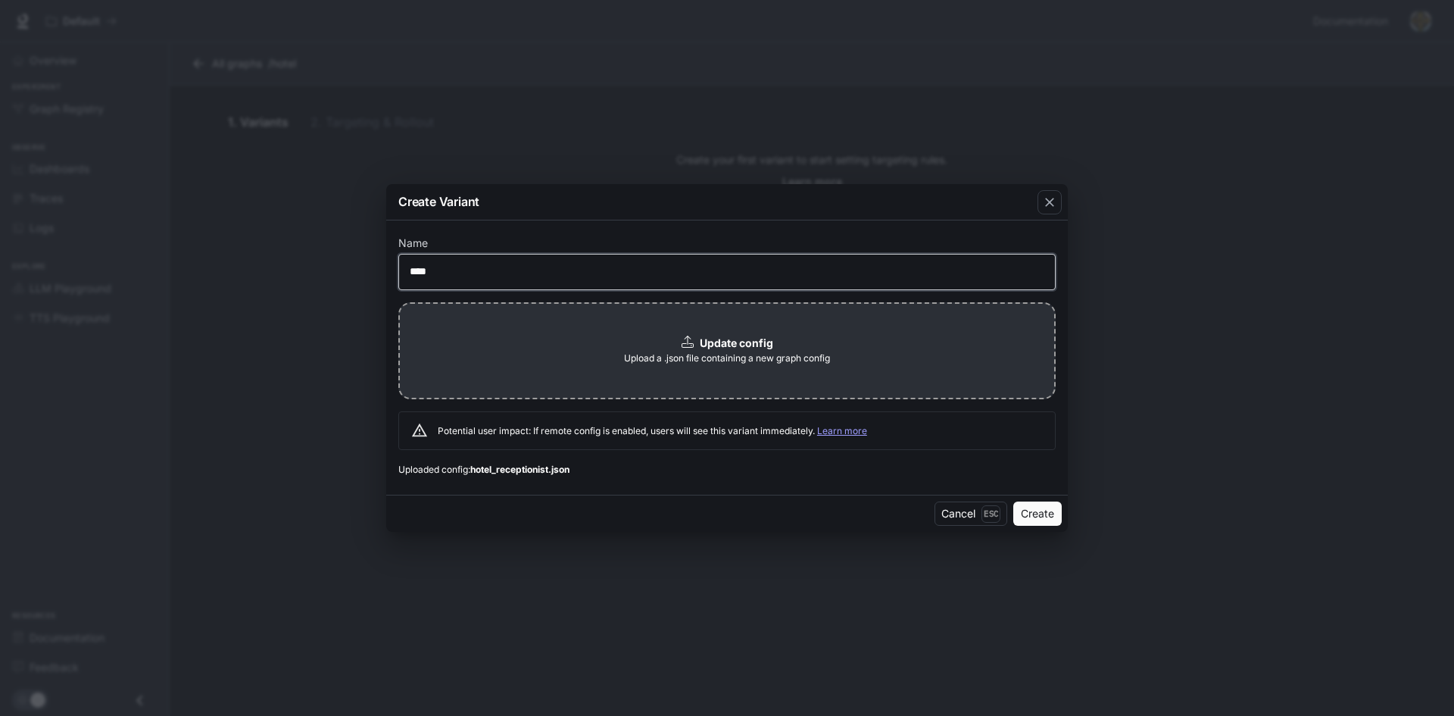
type input "****"
click at [1048, 516] on button "Create" at bounding box center [1038, 513] width 48 height 24
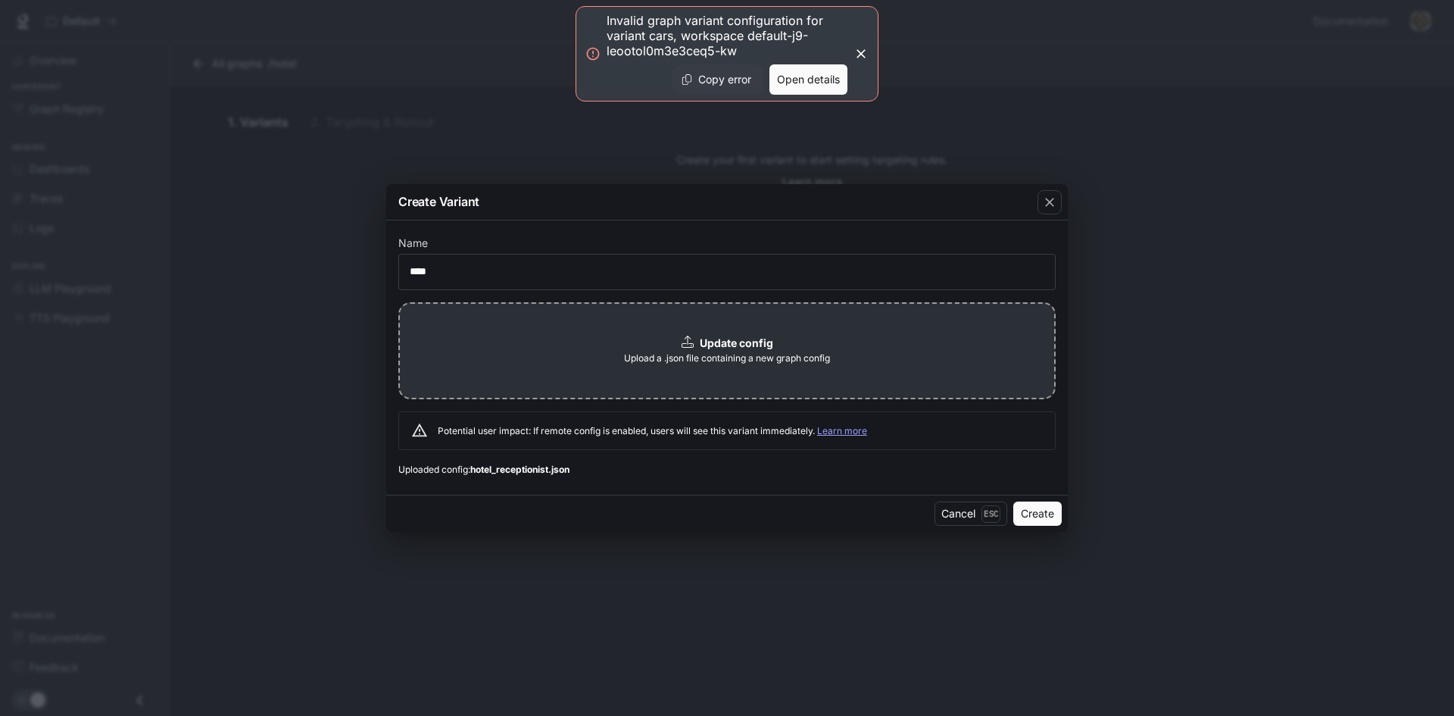
click at [786, 84] on button "Open details" at bounding box center [809, 79] width 78 height 30
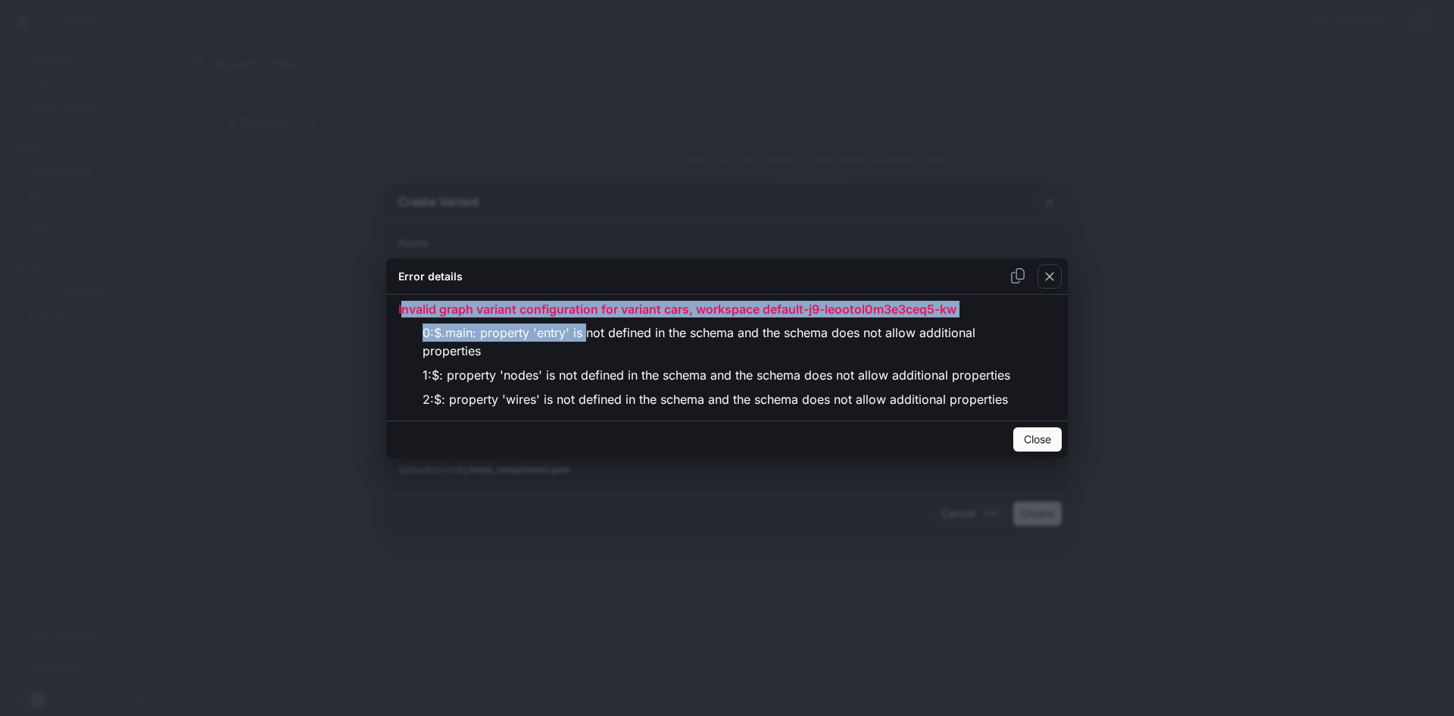
drag, startPoint x: 401, startPoint y: 310, endPoint x: 591, endPoint y: 334, distance: 191.7
click at [591, 334] on div "Invalid graph variant configuration for variant cars, workspace default-j9-leoo…" at bounding box center [727, 358] width 658 height 114
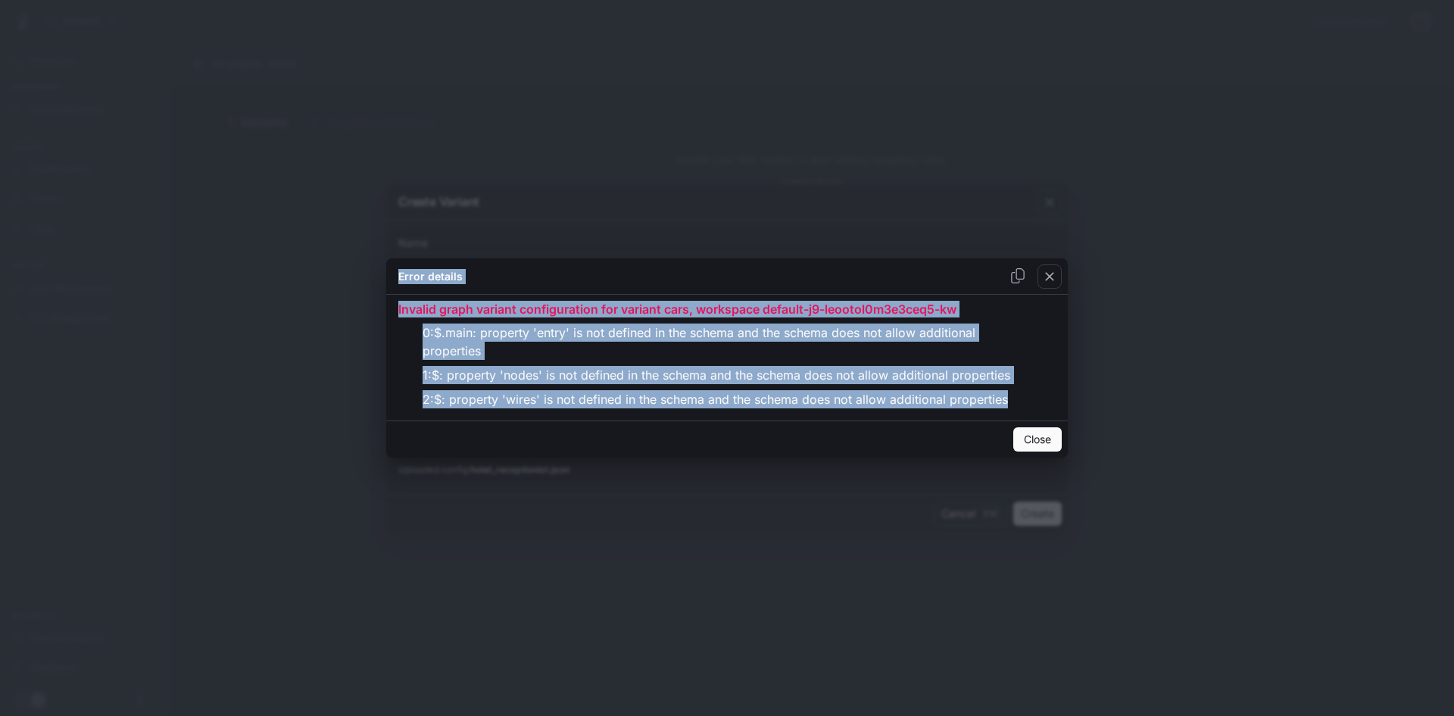
drag, startPoint x: 398, startPoint y: 277, endPoint x: 1020, endPoint y: 405, distance: 635.5
click at [1020, 405] on div "Error details Invalid graph variant configuration for variant cars, workspace d…" at bounding box center [727, 357] width 682 height 199
copy div "Error details Invalid graph variant configuration for variant cars, workspace d…"
click at [1052, 288] on div "button" at bounding box center [1050, 276] width 24 height 24
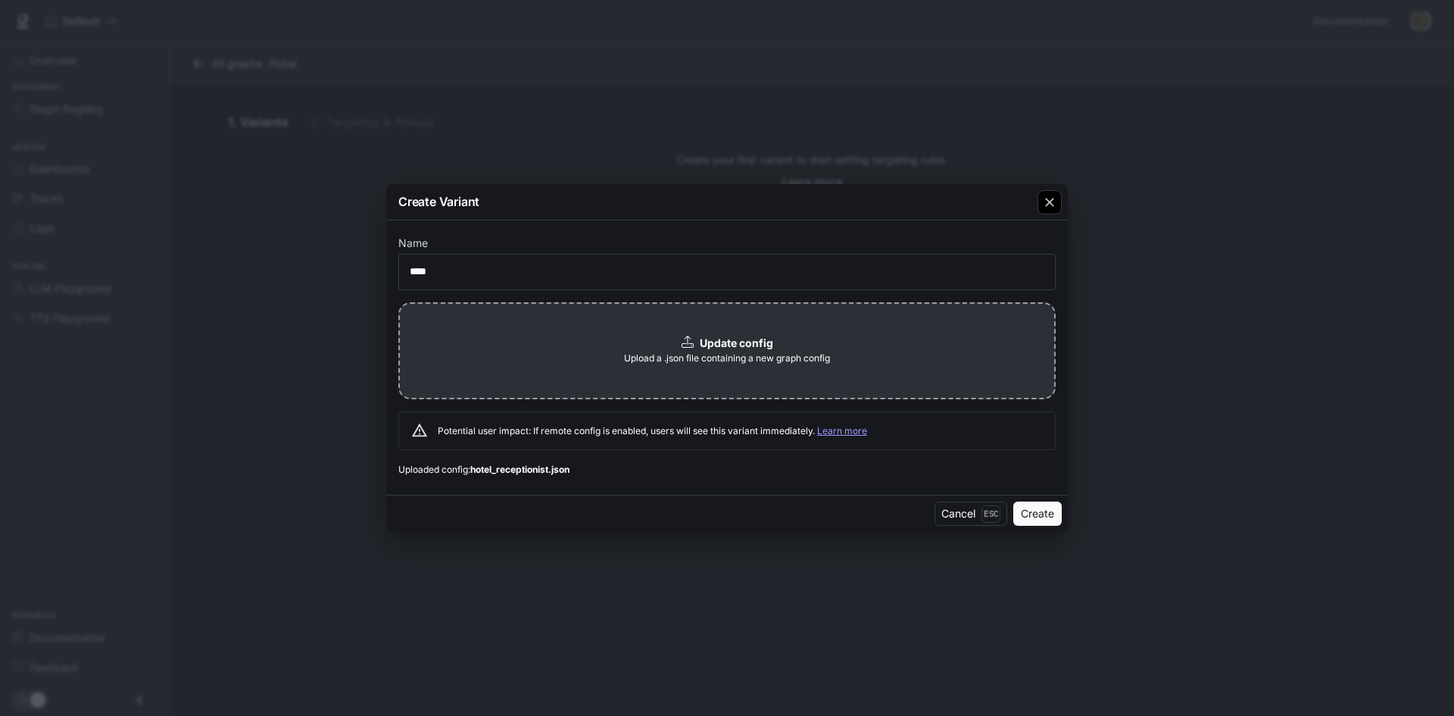
click at [1047, 201] on icon "button" at bounding box center [1049, 202] width 15 height 15
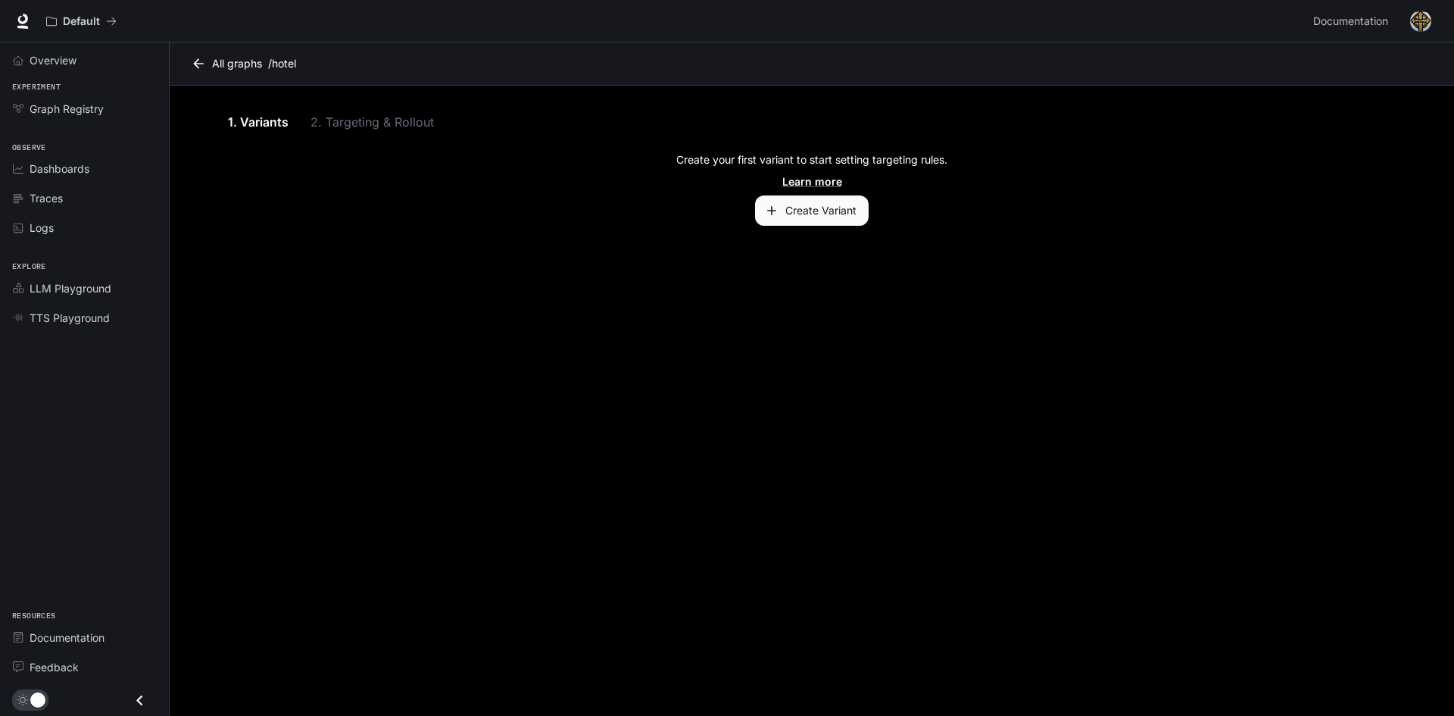
click at [797, 210] on button "Create Variant" at bounding box center [812, 210] width 114 height 30
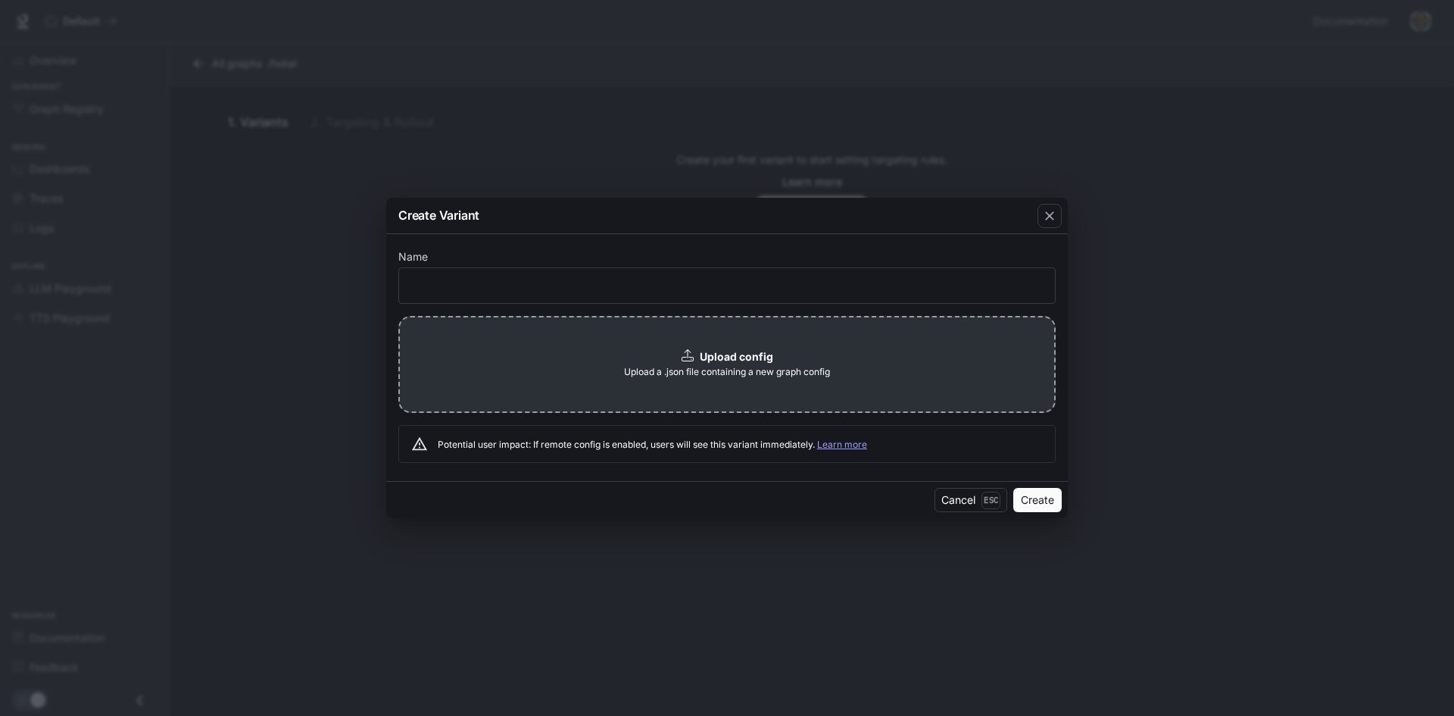
click at [731, 355] on b "Upload config" at bounding box center [736, 356] width 73 height 13
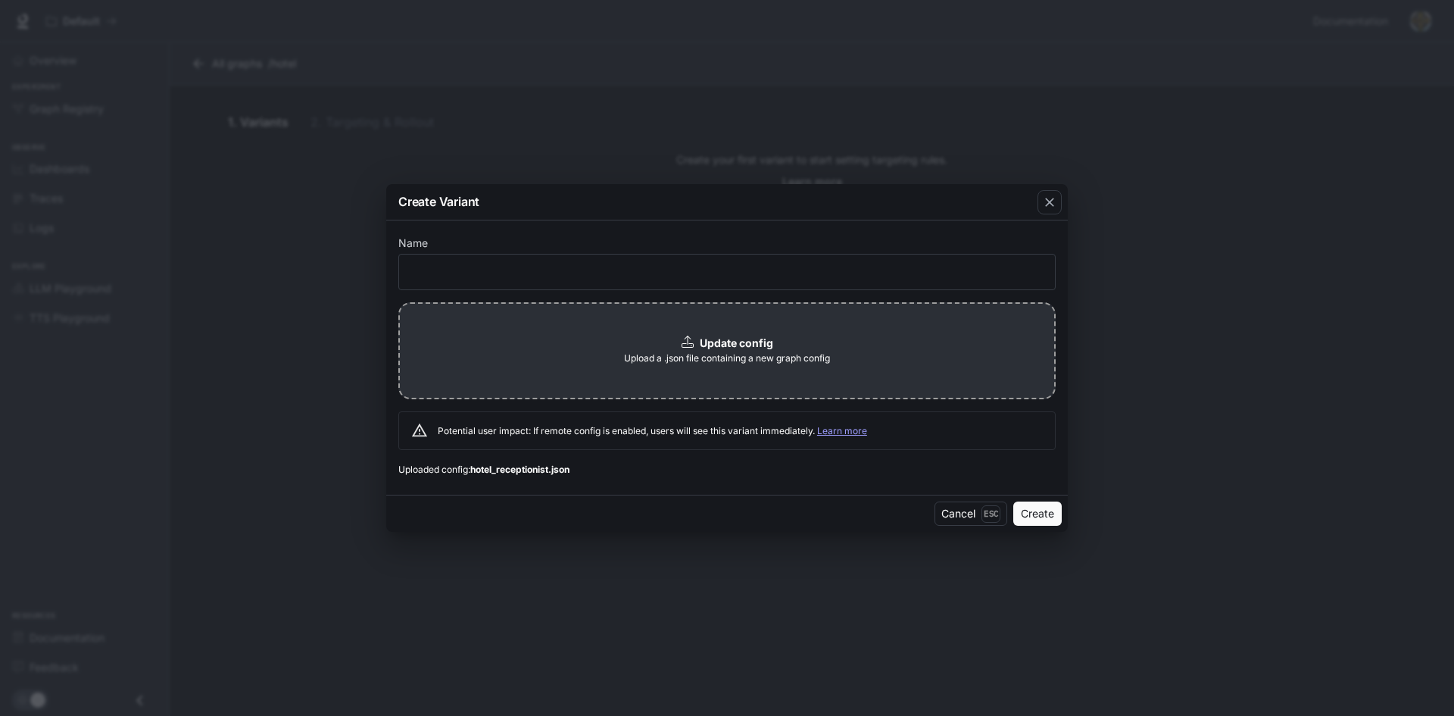
drag, startPoint x: 1034, startPoint y: 510, endPoint x: 767, endPoint y: 305, distance: 336.7
click at [768, 307] on div "Create Variant Name ​ Update config Upload a .json file containing a new graph …" at bounding box center [727, 358] width 682 height 348
click at [758, 268] on input "text" at bounding box center [727, 271] width 656 height 15
type input "****"
click at [1014, 501] on button "Create" at bounding box center [1038, 513] width 48 height 24
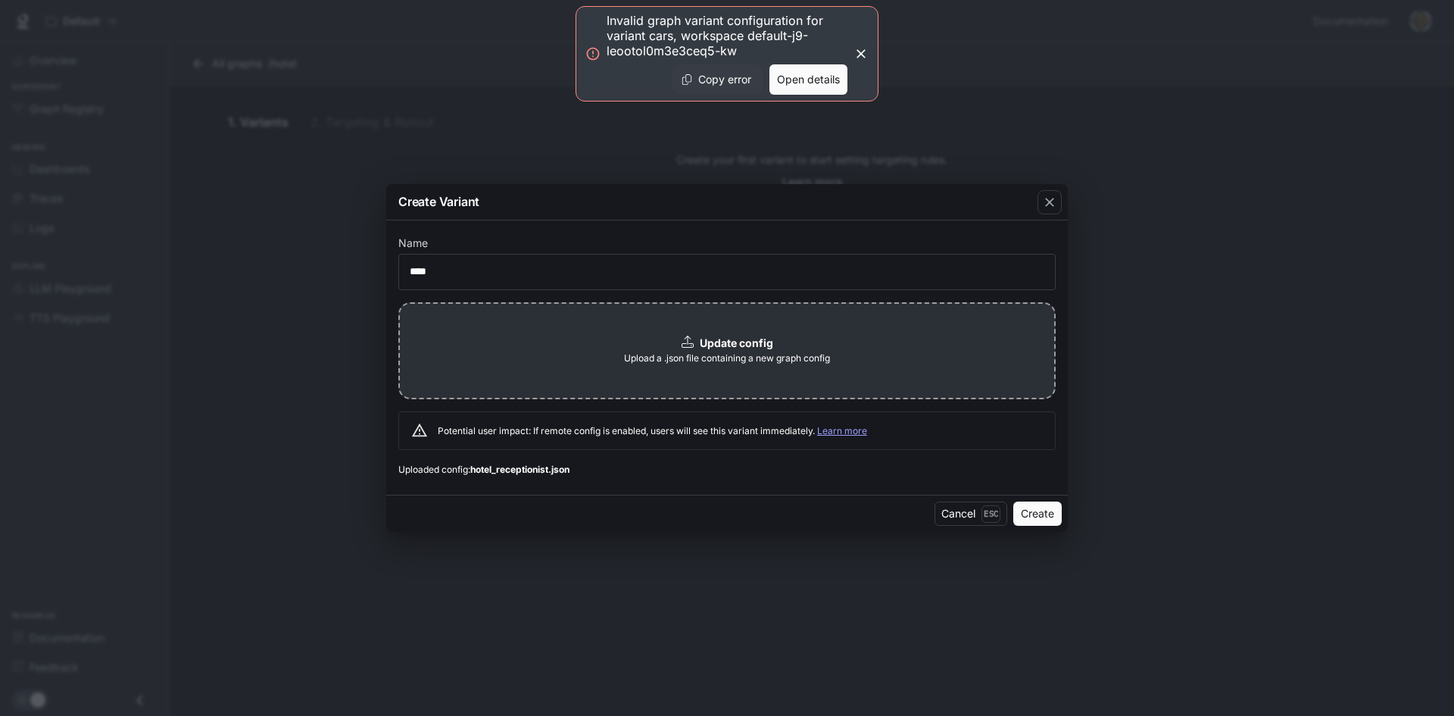
click at [827, 77] on button "Open details" at bounding box center [809, 79] width 78 height 30
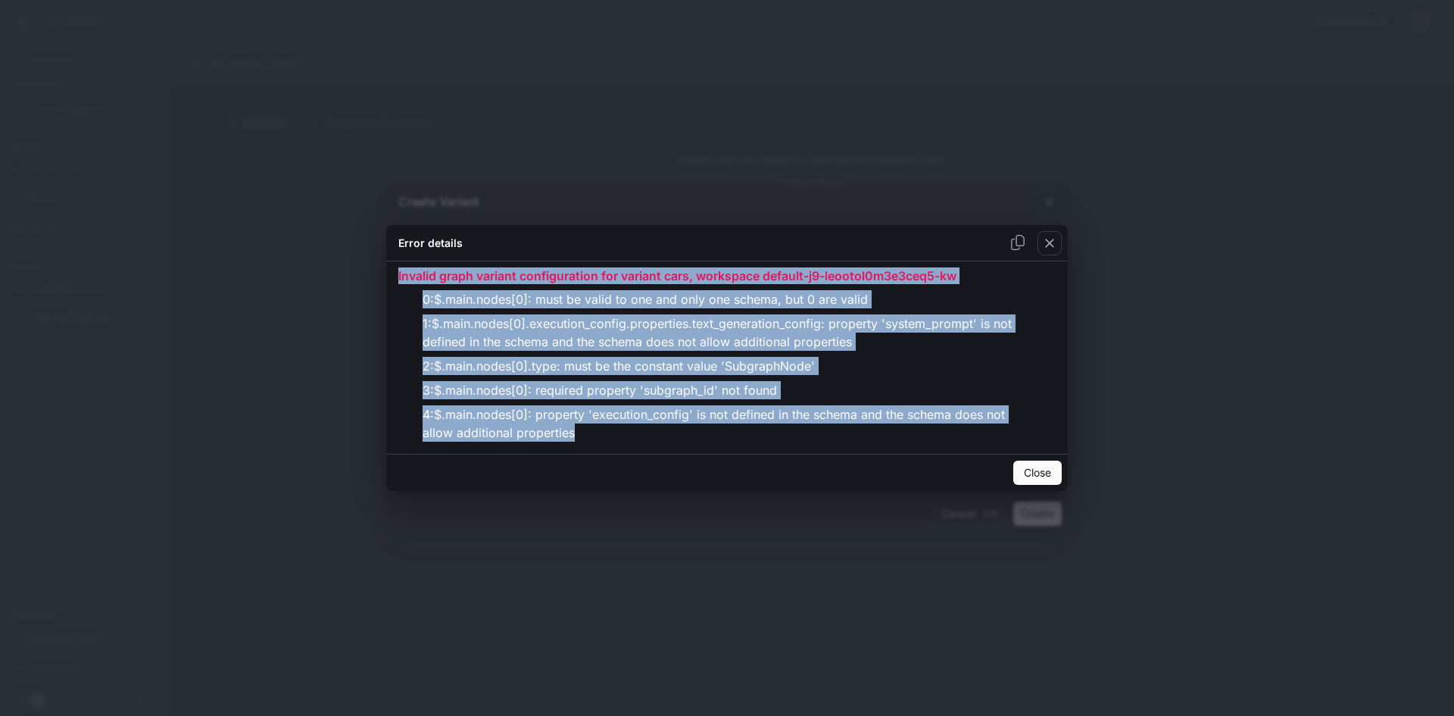
drag, startPoint x: 542, startPoint y: 428, endPoint x: 375, endPoint y: 268, distance: 231.5
click at [375, 268] on div "Error details Invalid graph variant configuration for variant cars, workspace d…" at bounding box center [727, 358] width 1454 height 716
copy div "Invalid graph variant configuration for variant cars, workspace default-j9-leoo…"
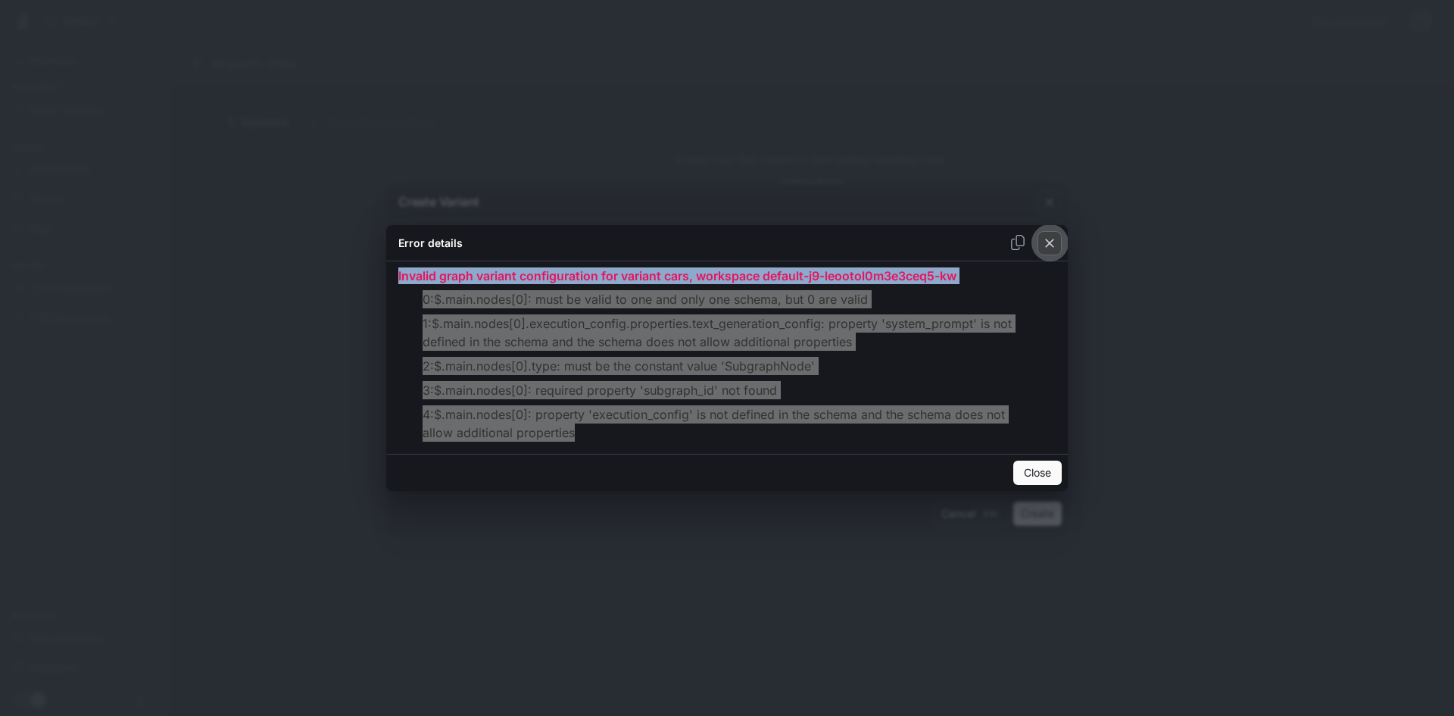
click at [1044, 237] on icon "button" at bounding box center [1049, 243] width 15 height 15
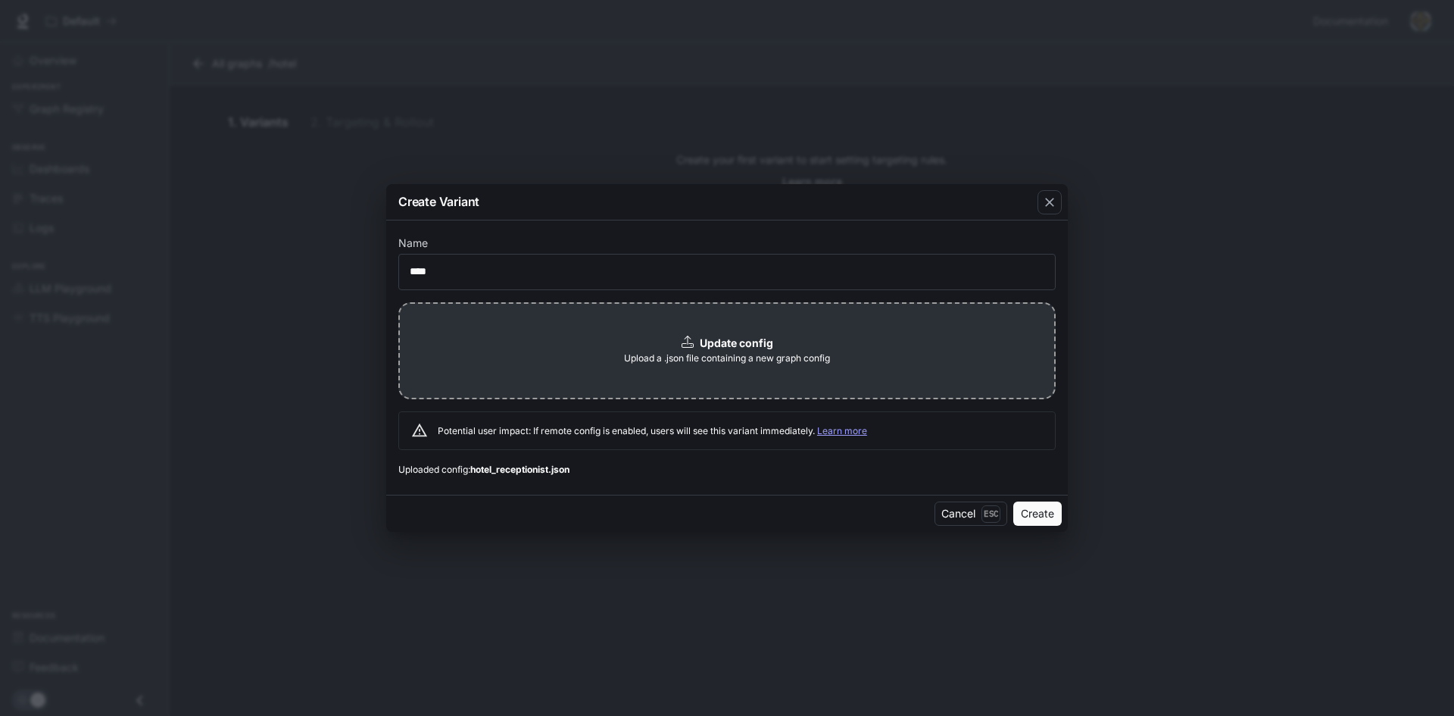
click at [851, 432] on link "Learn more" at bounding box center [842, 430] width 50 height 11
click at [735, 357] on span "Upload a .json file containing a new graph config" at bounding box center [727, 358] width 206 height 15
click at [1032, 508] on button "Create" at bounding box center [1038, 513] width 48 height 24
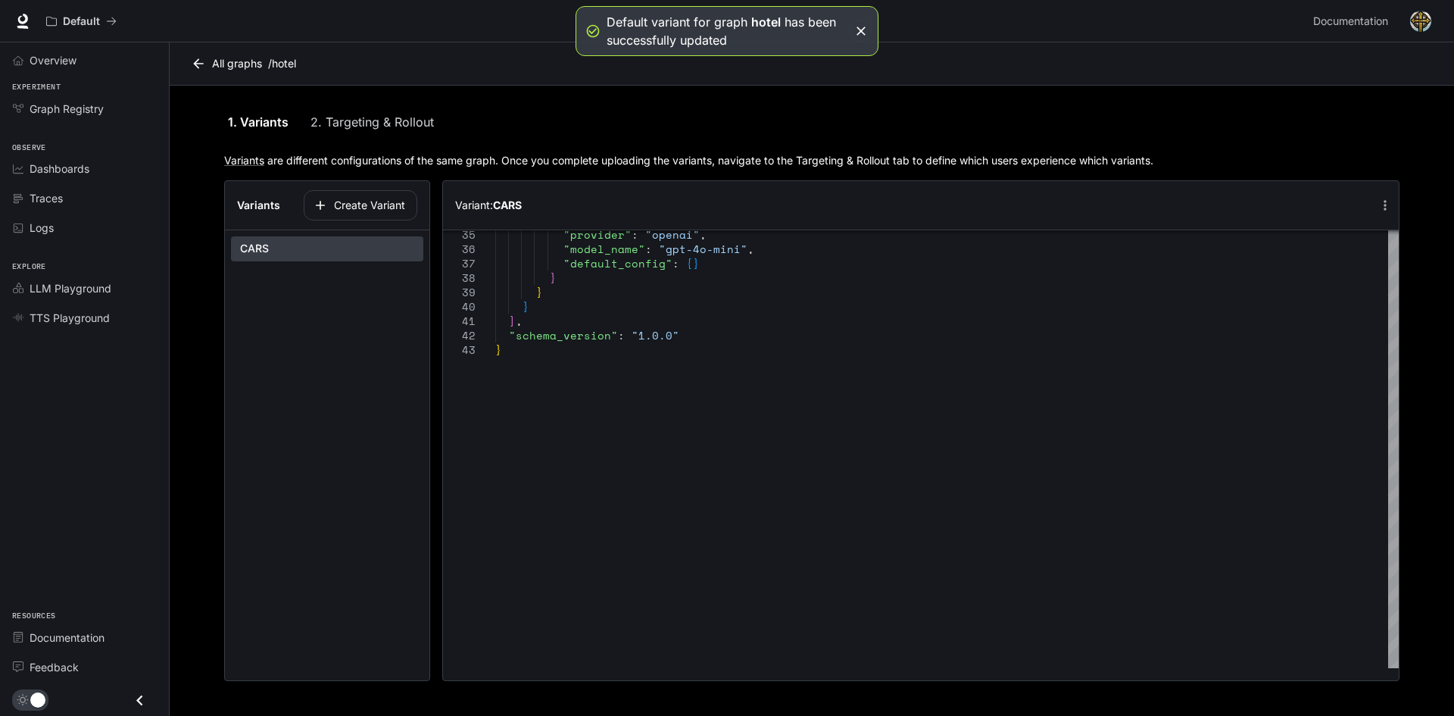
click at [399, 127] on link "2. Targeting & Rollout" at bounding box center [372, 122] width 123 height 36
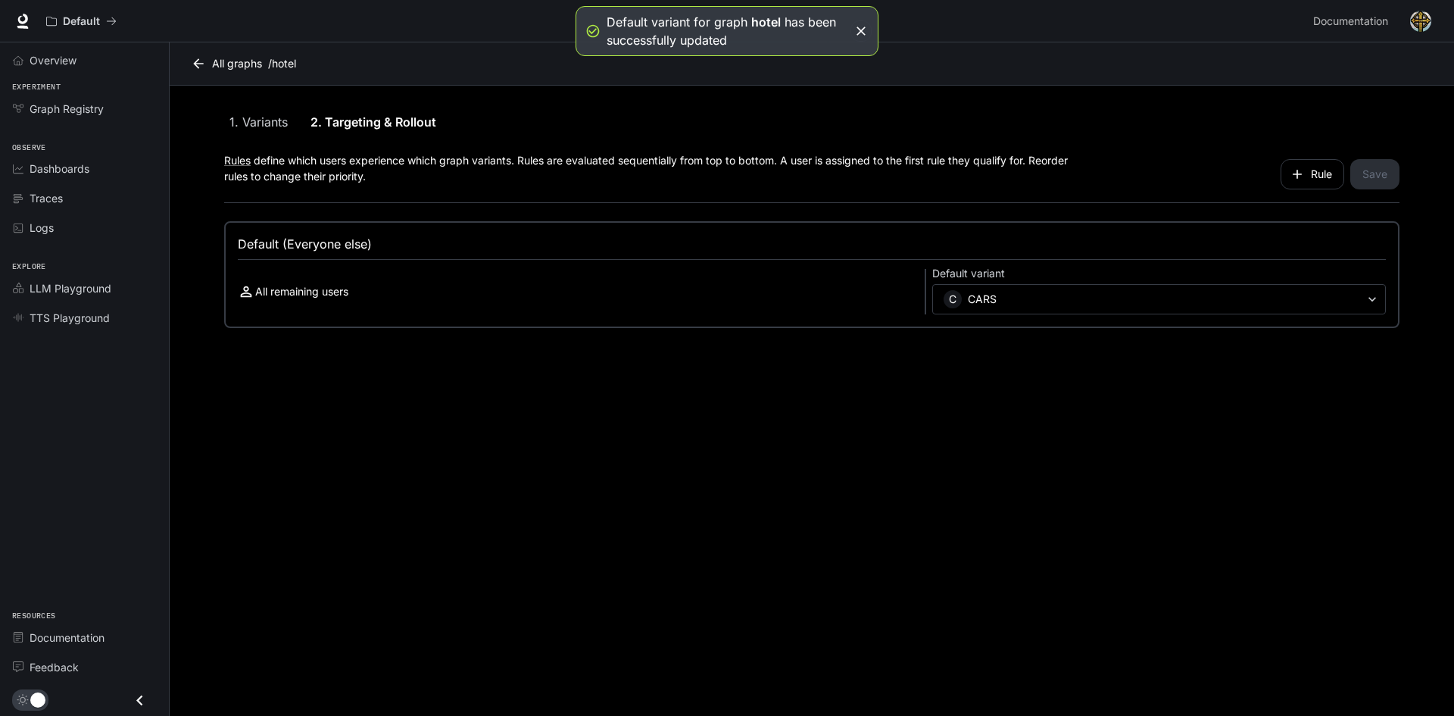
click at [242, 111] on link "1. Variants" at bounding box center [258, 122] width 68 height 36
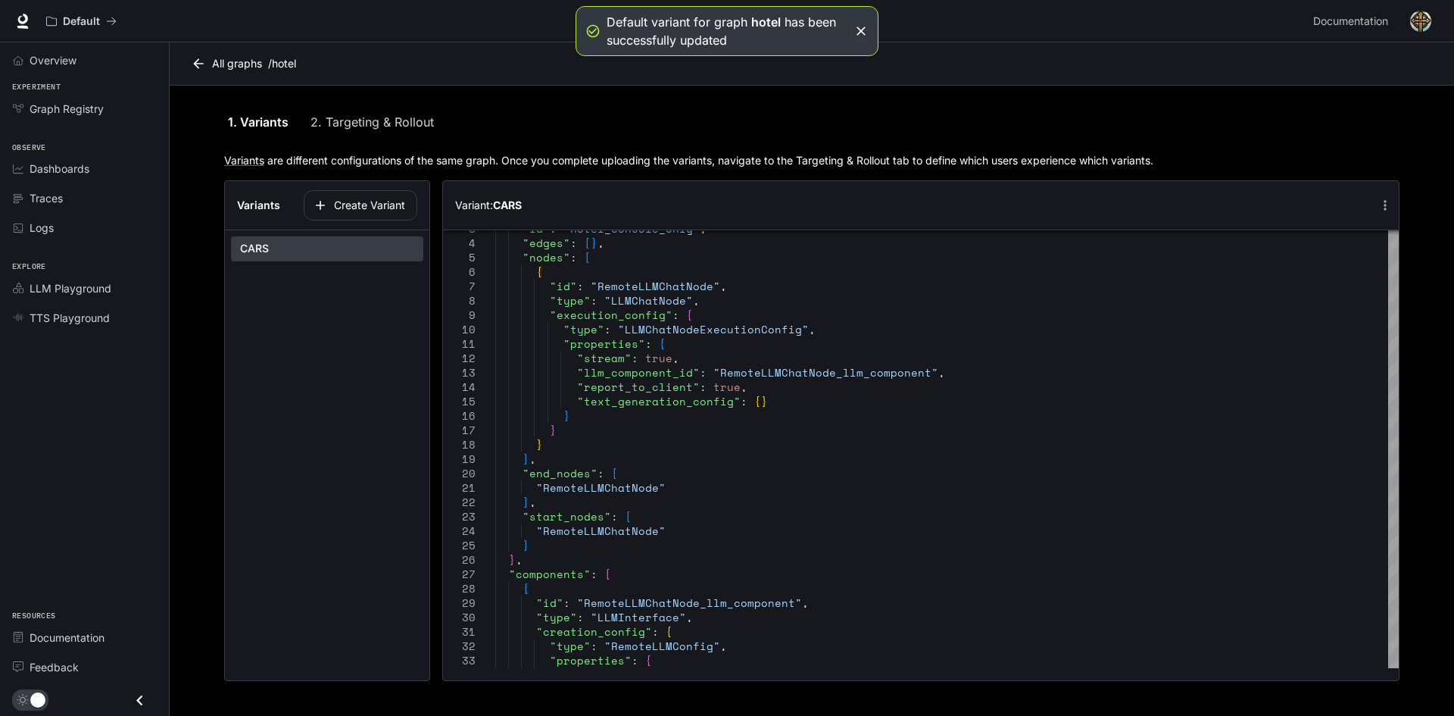
click at [255, 61] on link "All graphs" at bounding box center [228, 63] width 80 height 30
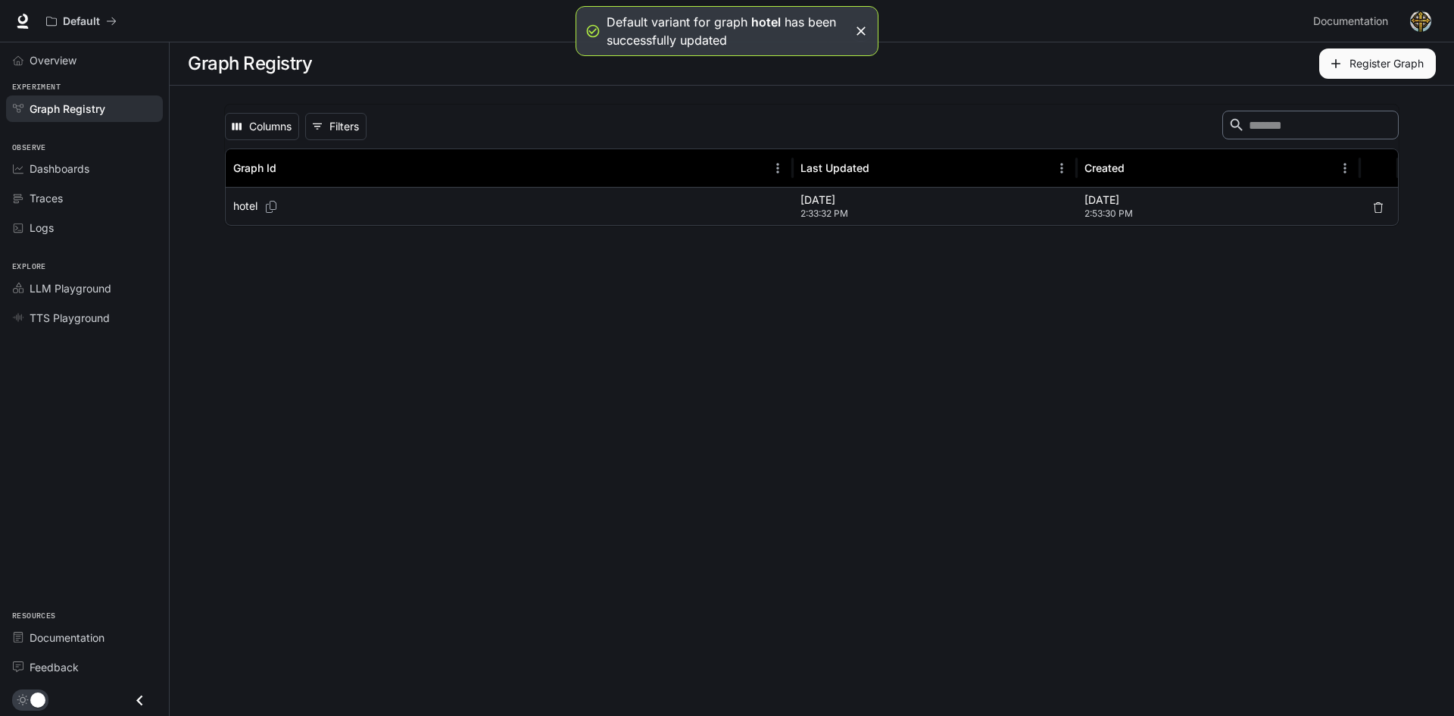
click at [589, 194] on div "hotel" at bounding box center [509, 206] width 552 height 37
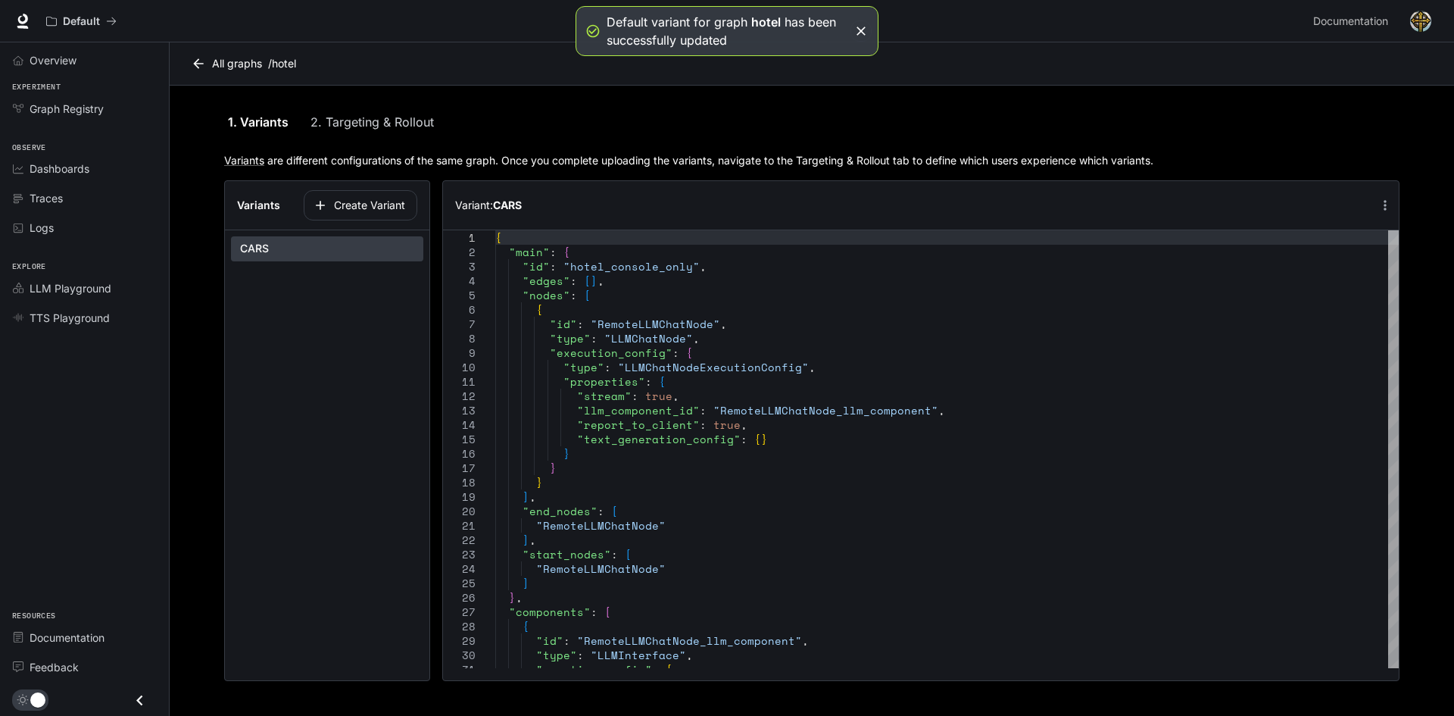
click at [371, 123] on link "2. Targeting & Rollout" at bounding box center [372, 122] width 123 height 36
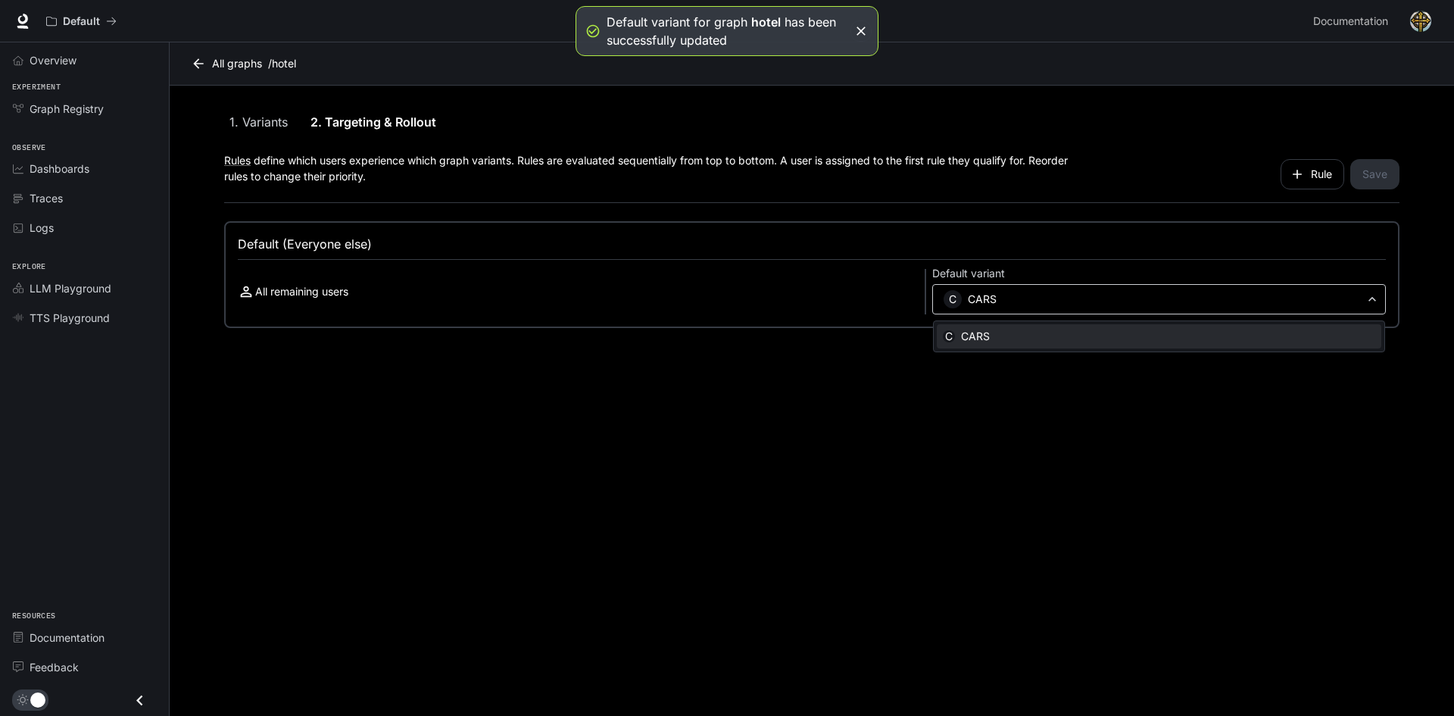
click at [1121, 301] on body "**********" at bounding box center [727, 358] width 1454 height 716
click at [758, 300] on div at bounding box center [727, 358] width 1454 height 716
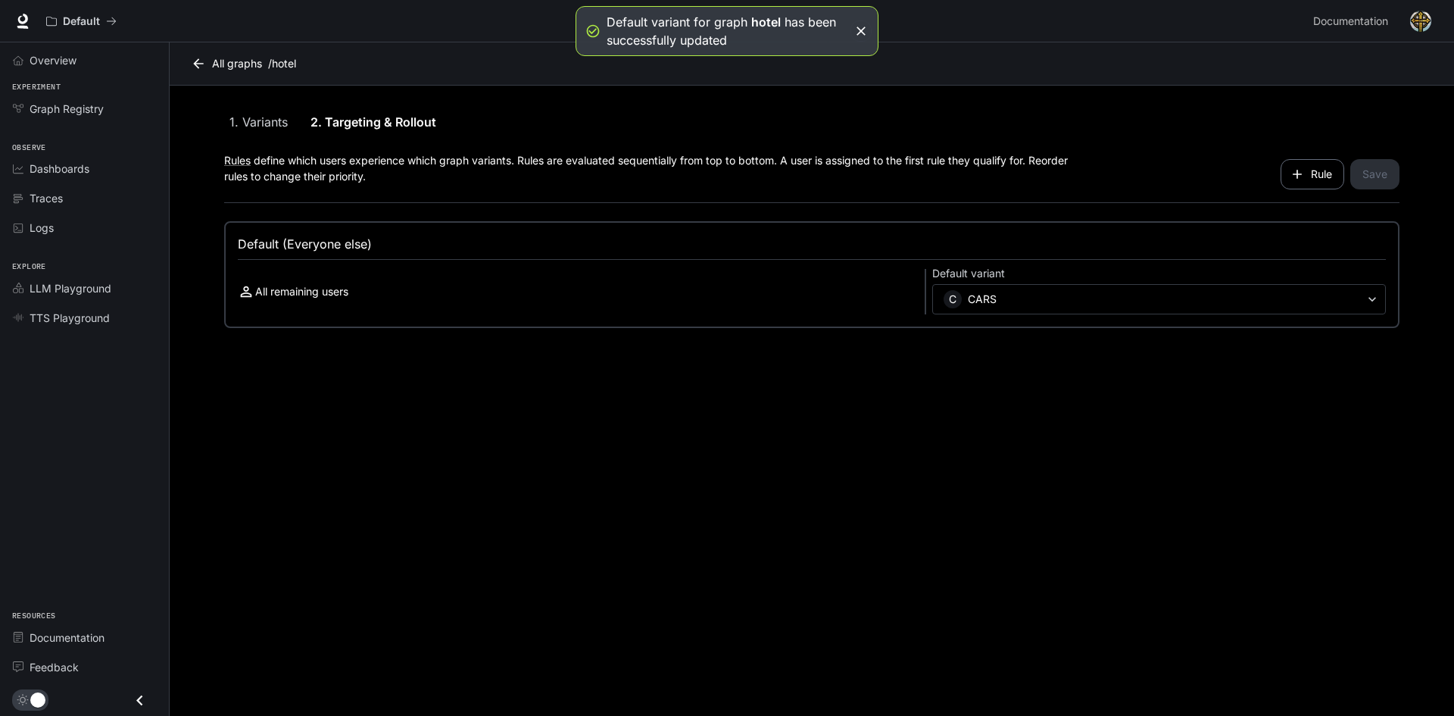
click at [1306, 176] on button "Rule" at bounding box center [1313, 174] width 64 height 30
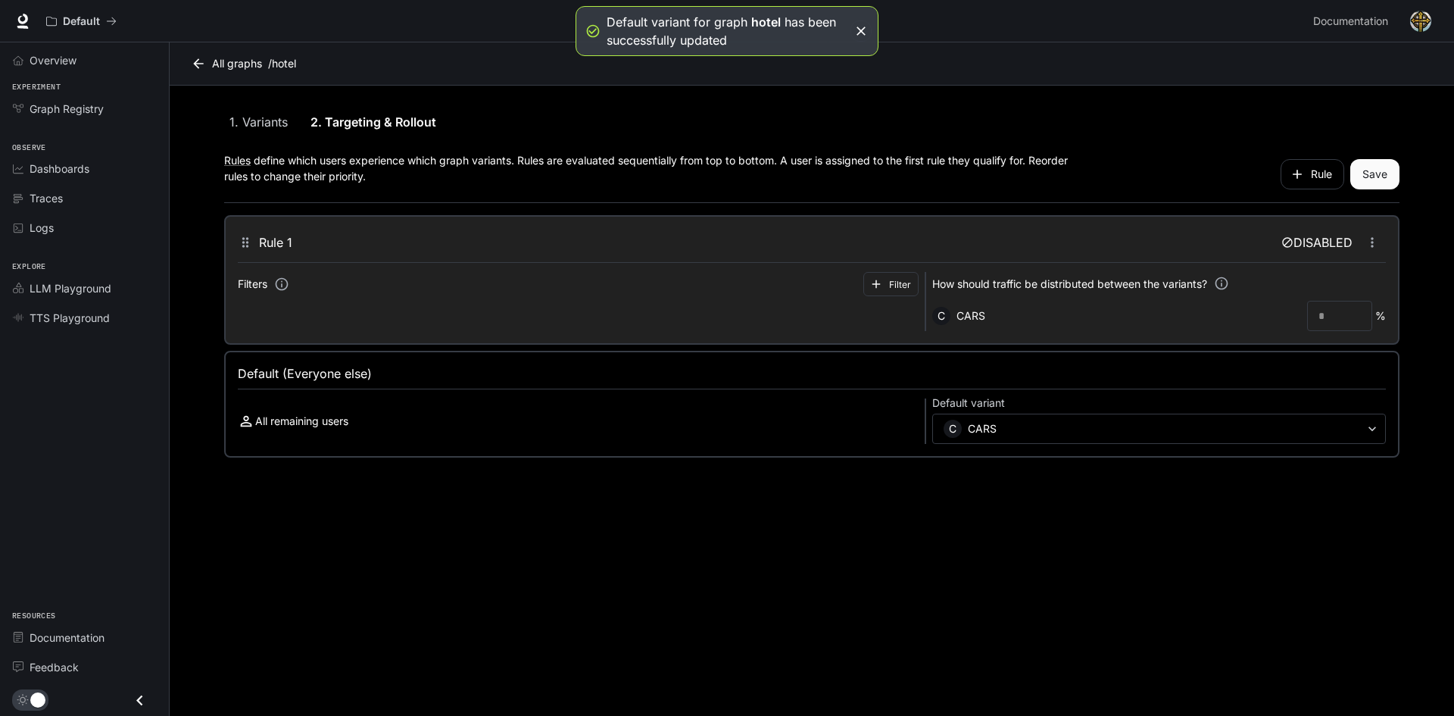
click at [1029, 525] on main "**********" at bounding box center [812, 378] width 1285 height 673
drag, startPoint x: 558, startPoint y: 361, endPoint x: 436, endPoint y: 180, distance: 218.9
click at [554, 358] on div "**********" at bounding box center [812, 404] width 1176 height 107
click at [278, 120] on link "1. Variants" at bounding box center [258, 122] width 68 height 36
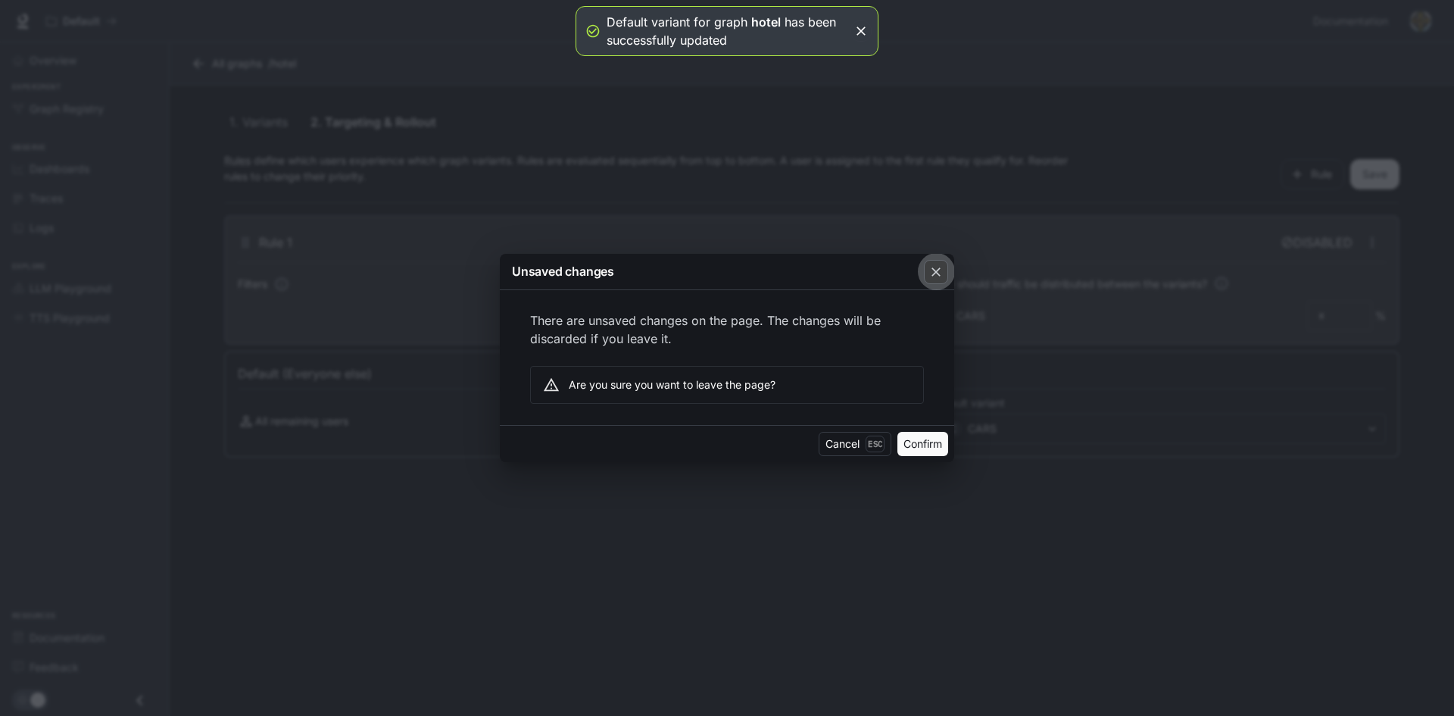
click at [931, 268] on icon "button" at bounding box center [936, 271] width 15 height 15
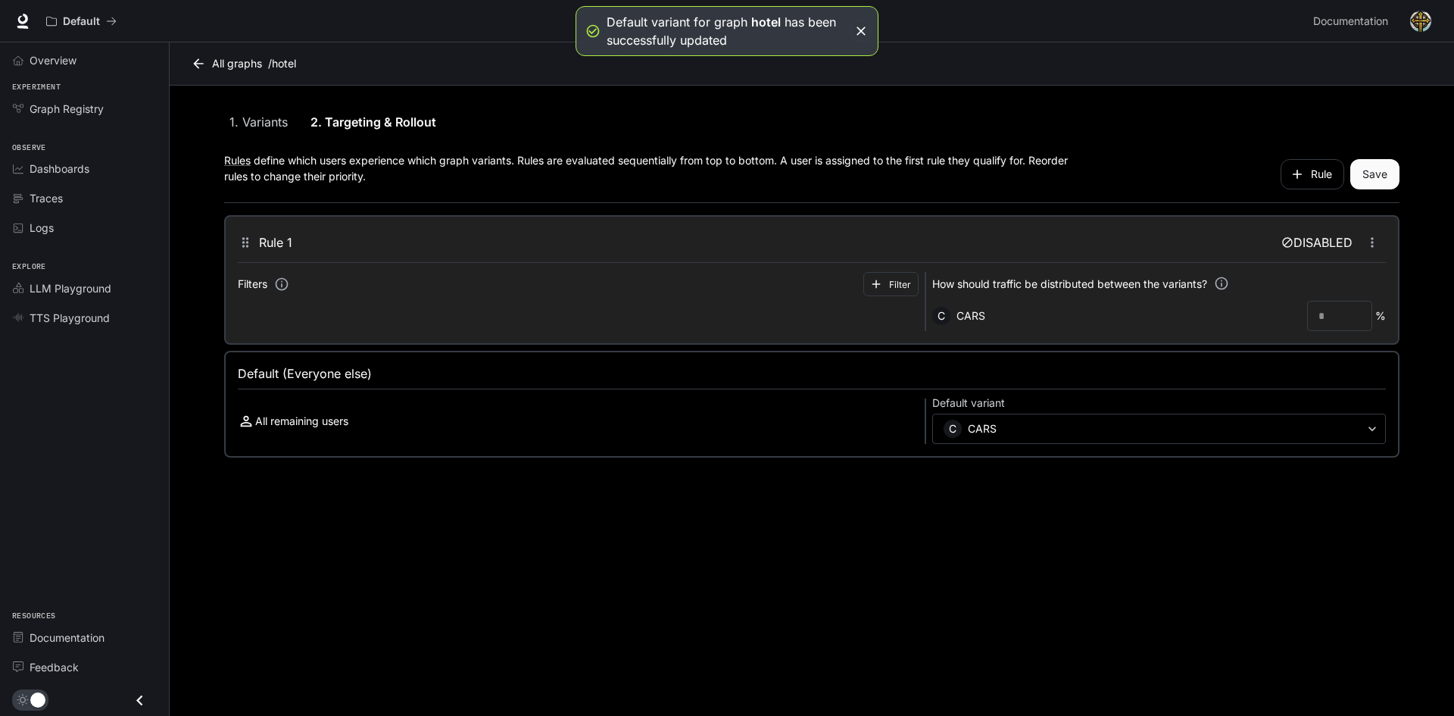
click at [258, 70] on link "All graphs" at bounding box center [228, 63] width 80 height 30
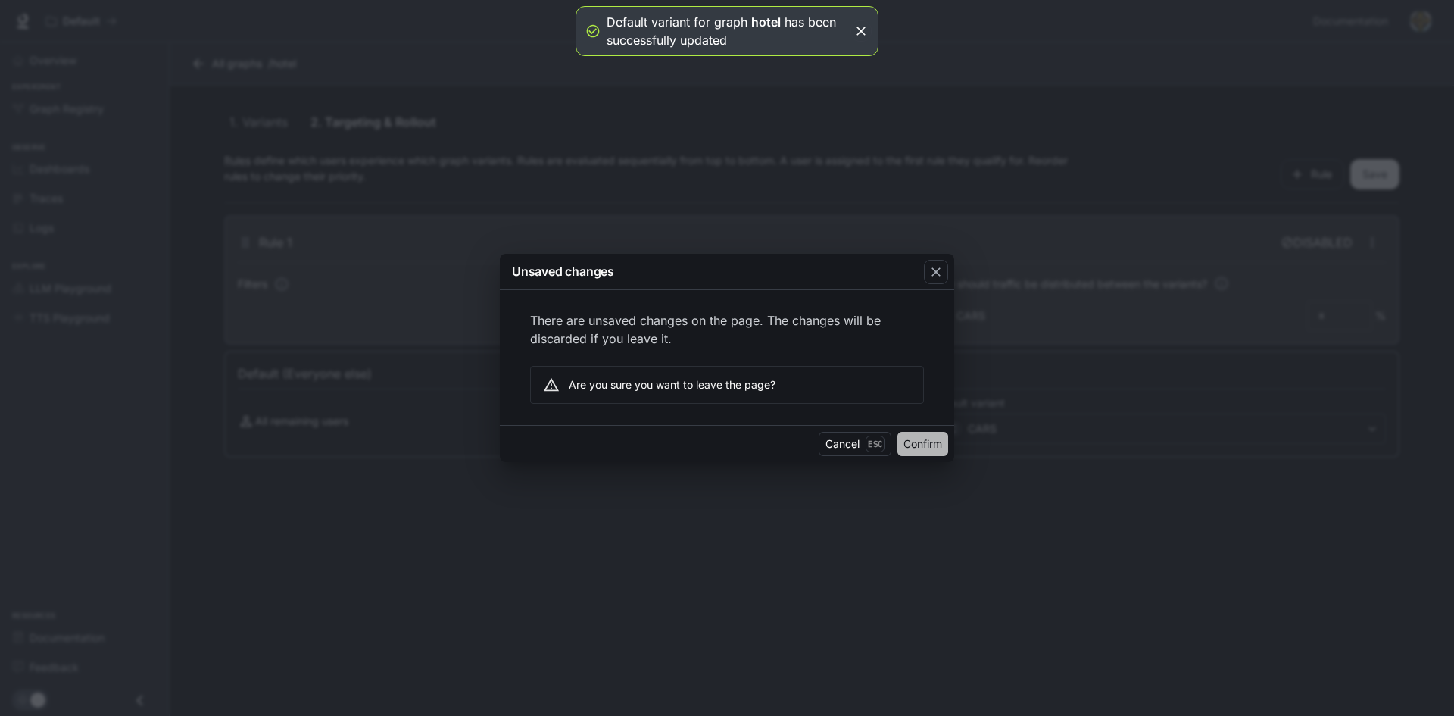
click at [912, 445] on button "Confirm" at bounding box center [923, 444] width 51 height 24
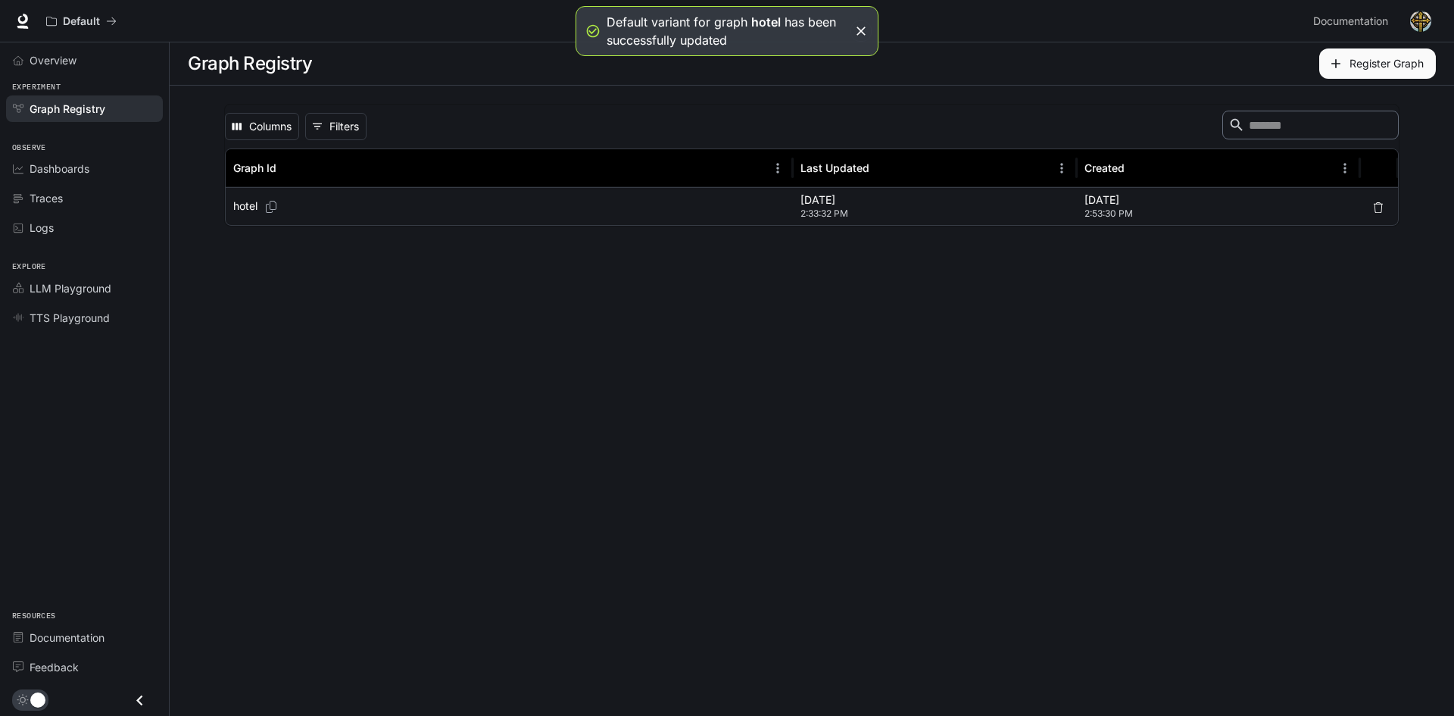
click at [248, 210] on p "hotel" at bounding box center [245, 205] width 24 height 15
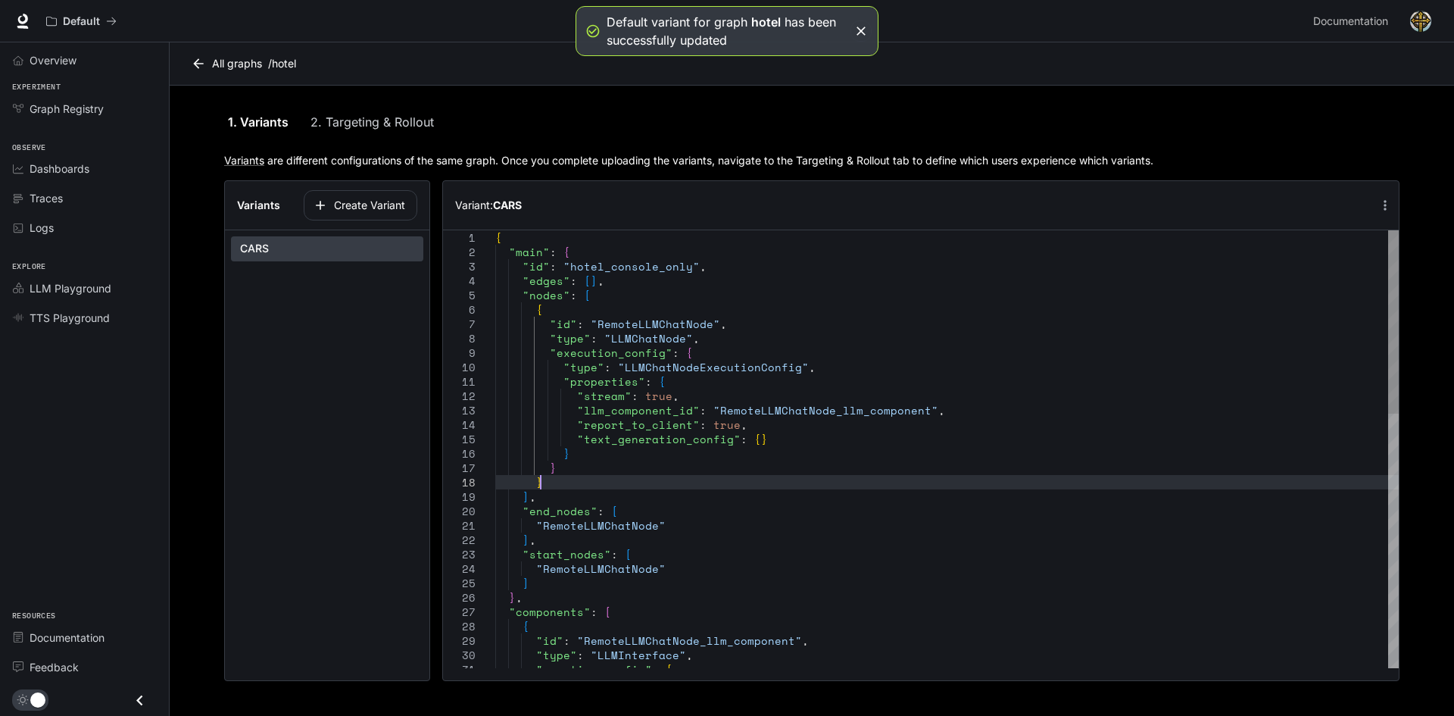
type textarea "**********"
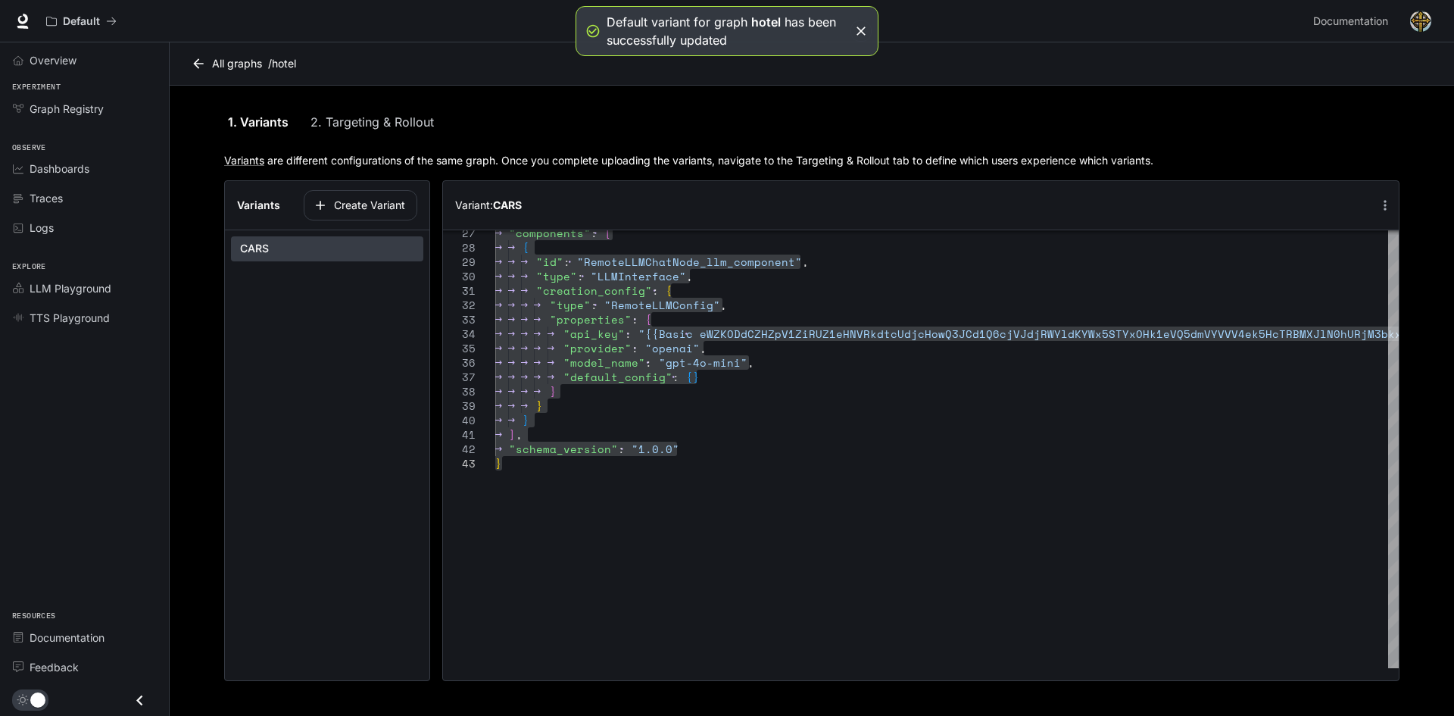
click at [221, 66] on link "All graphs" at bounding box center [228, 63] width 80 height 30
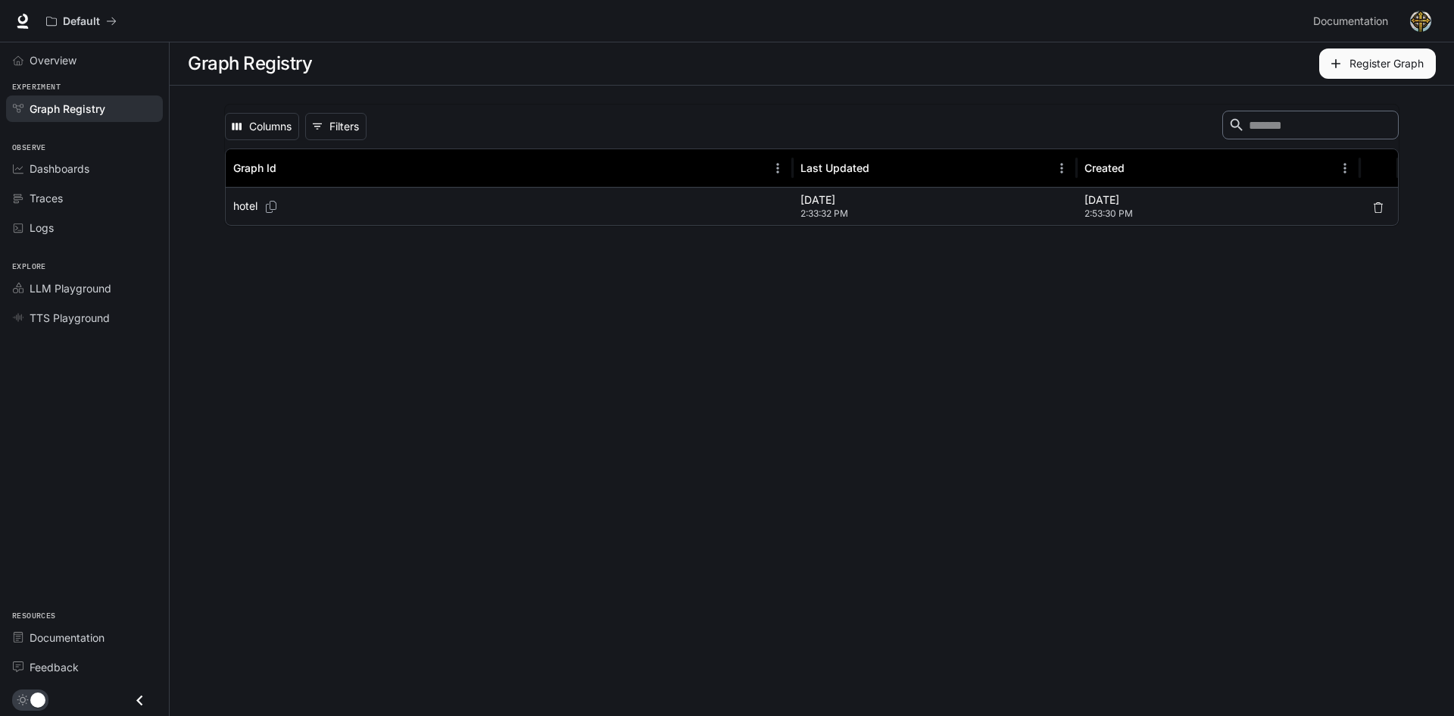
drag, startPoint x: 558, startPoint y: 398, endPoint x: 543, endPoint y: 397, distance: 15.2
click at [554, 400] on main "Graph Registry Register Graph Columns 0 Filters ​ Graph Id Last Updated Created…" at bounding box center [812, 378] width 1285 height 673
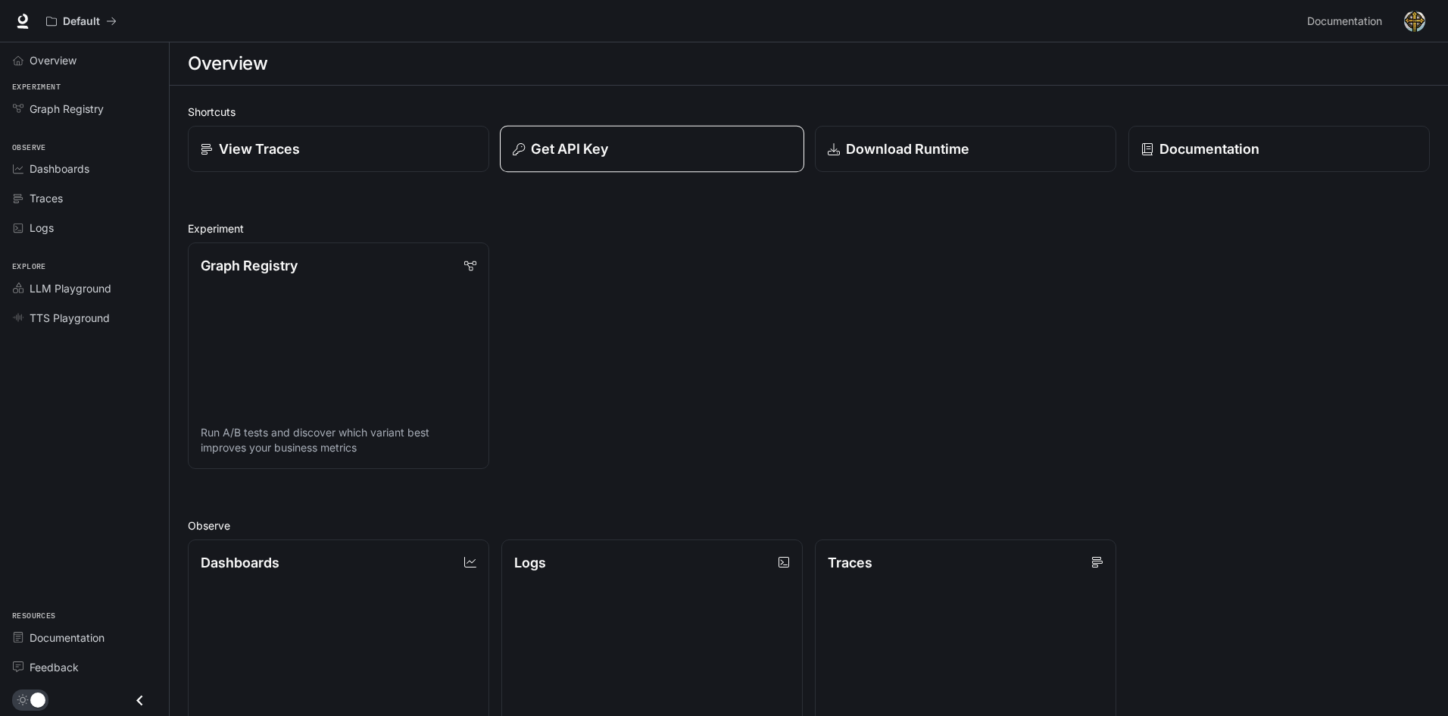
click at [663, 136] on button "Get API Key" at bounding box center [652, 149] width 305 height 47
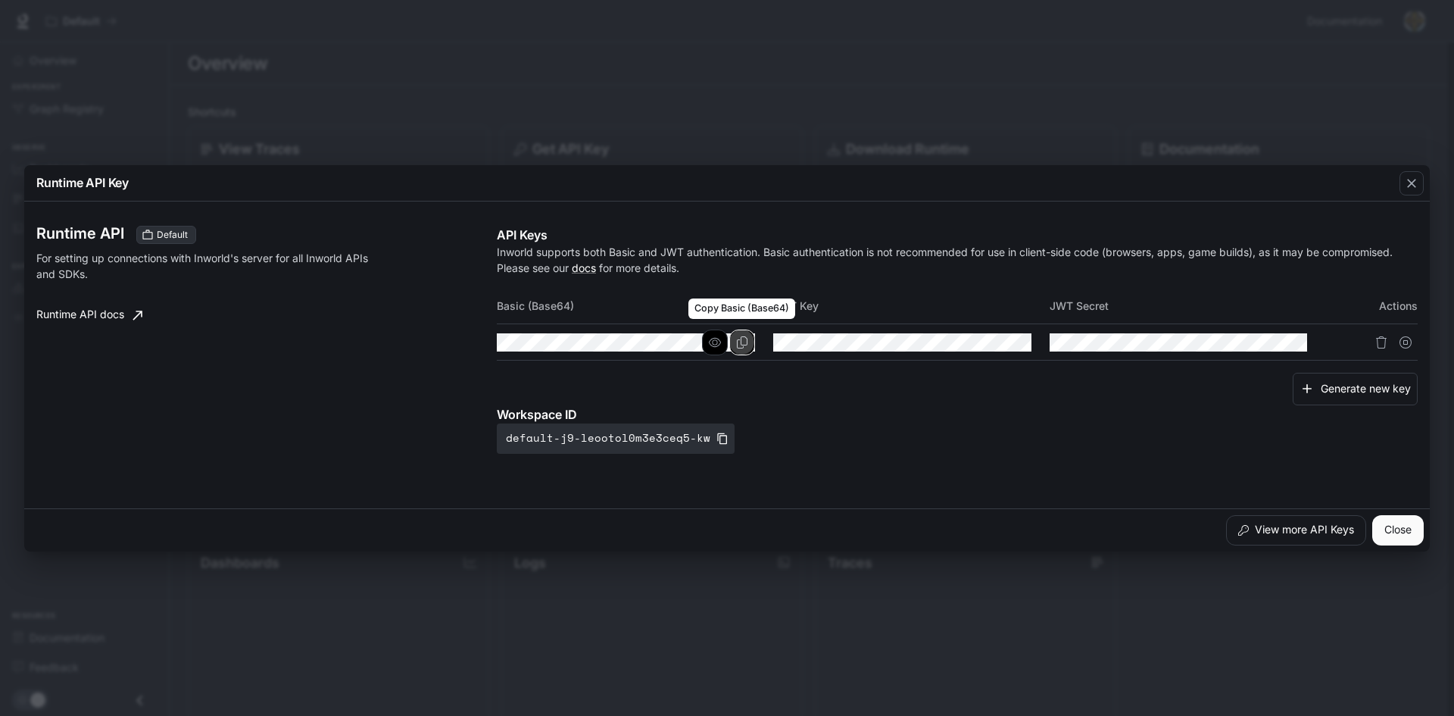
click at [750, 338] on button "Copy Basic (Base64)" at bounding box center [742, 343] width 26 height 26
click at [742, 339] on icon "Copy Basic (Base64)" at bounding box center [742, 342] width 12 height 12
click at [737, 338] on icon "Copy Basic (Base64)" at bounding box center [742, 342] width 12 height 12
